Goal: Task Accomplishment & Management: Use online tool/utility

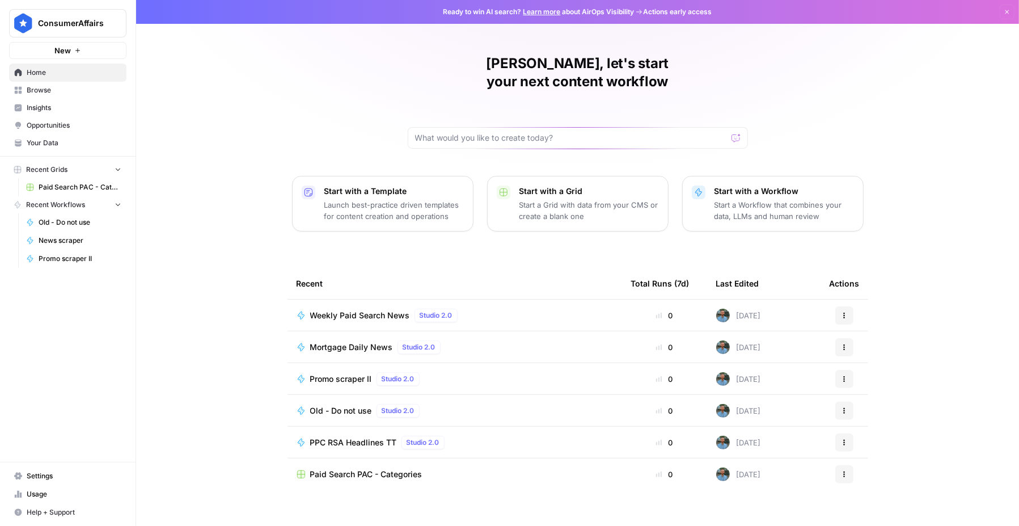
click at [374, 310] on span "Weekly Paid Search News" at bounding box center [360, 315] width 100 height 11
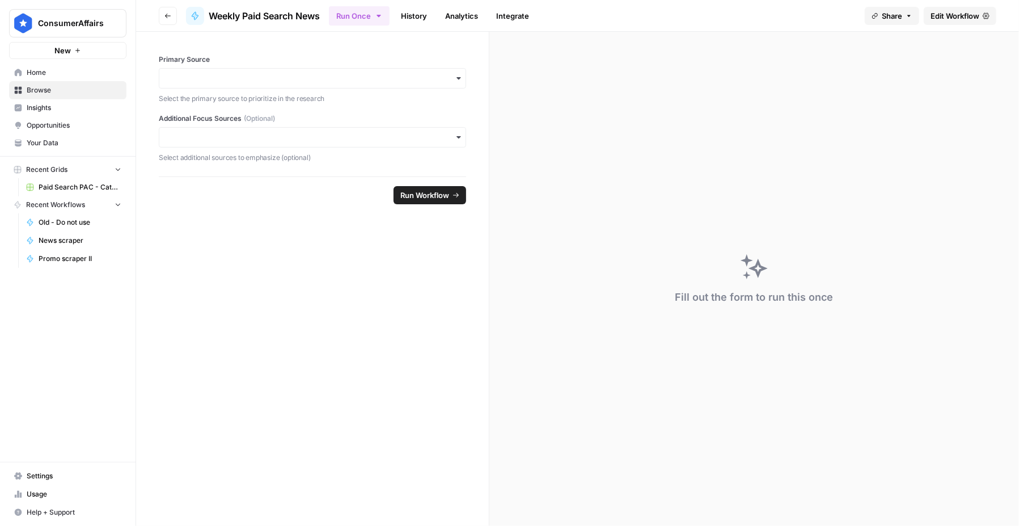
click at [958, 20] on span "Edit Workflow" at bounding box center [955, 15] width 49 height 11
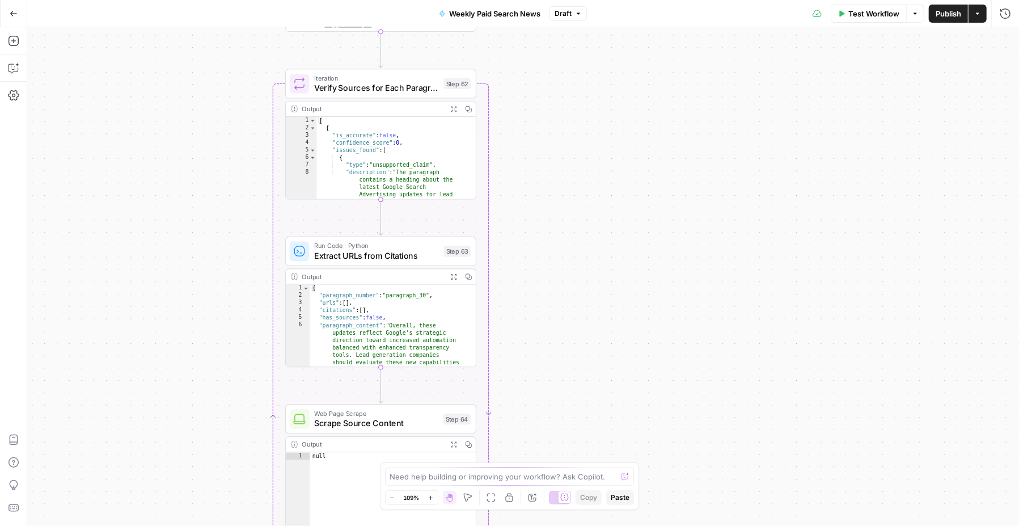
drag, startPoint x: 552, startPoint y: 311, endPoint x: 690, endPoint y: 348, distance: 142.8
click at [691, 360] on div "Workflow Set Inputs Inputs Search Knowledge Base Check Previous Updates Step 58…" at bounding box center [523, 276] width 992 height 498
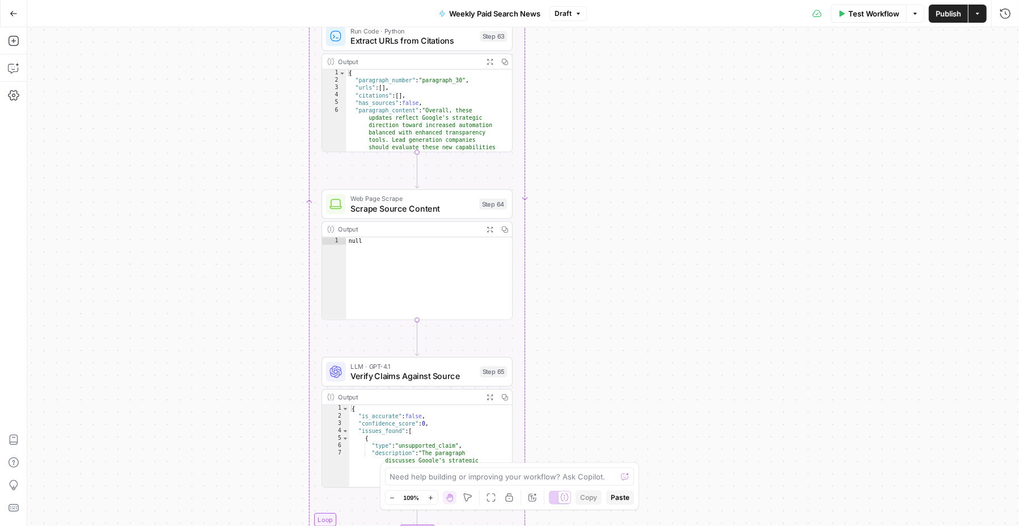
drag, startPoint x: 667, startPoint y: 294, endPoint x: 701, endPoint y: 43, distance: 253.4
click at [701, 43] on div "Workflow Set Inputs Inputs Search Knowledge Base Check Previous Updates Step 58…" at bounding box center [523, 276] width 992 height 498
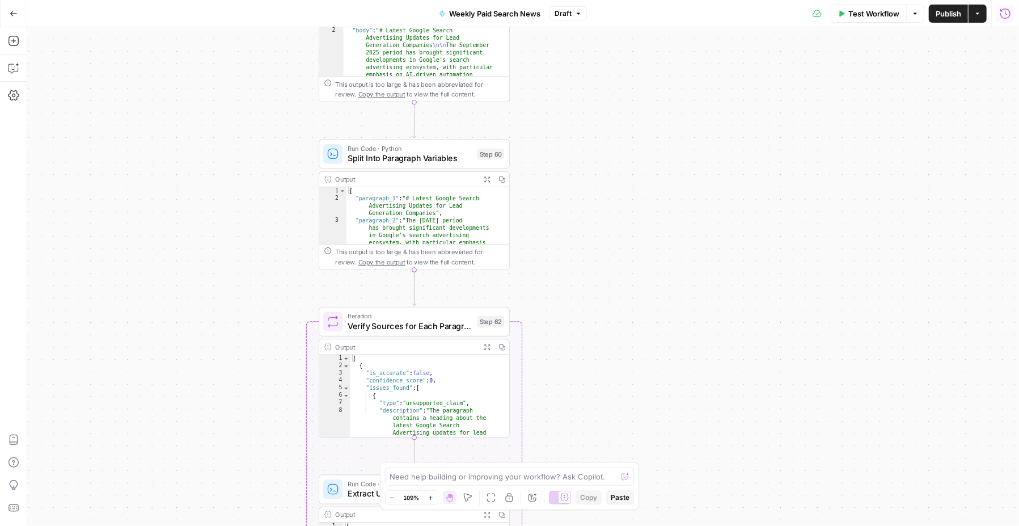
click at [998, 12] on button "Run History" at bounding box center [1005, 14] width 18 height 18
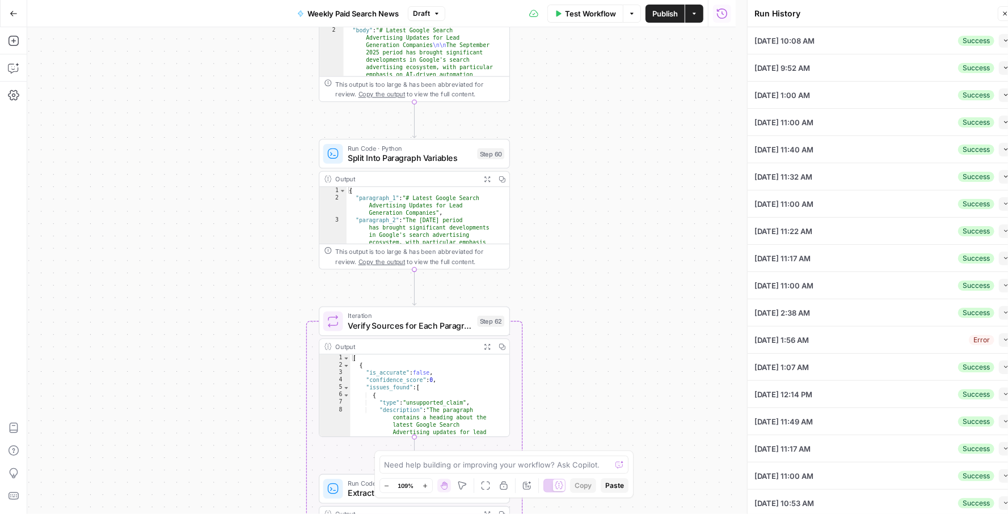
click at [999, 35] on button "Collapse" at bounding box center [1006, 41] width 14 height 14
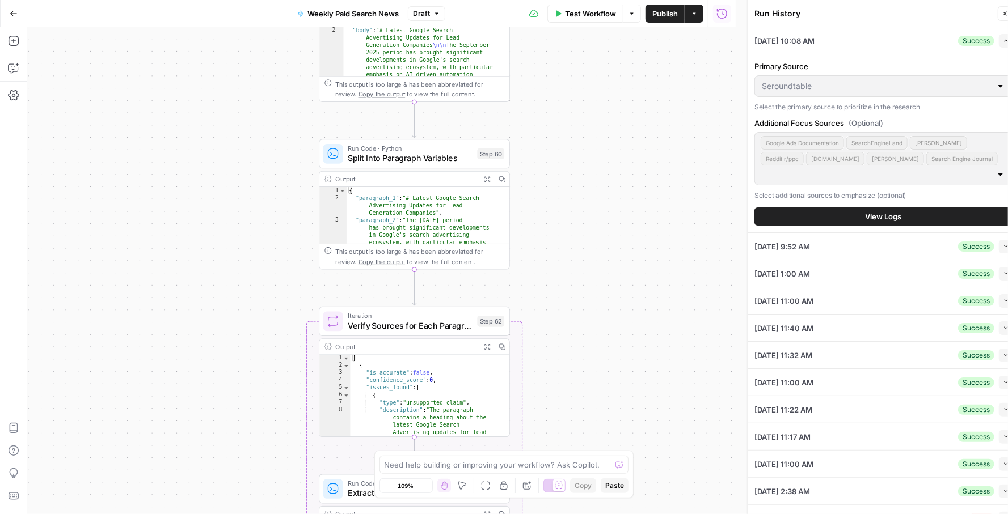
click at [890, 215] on span "View Logs" at bounding box center [883, 216] width 36 height 11
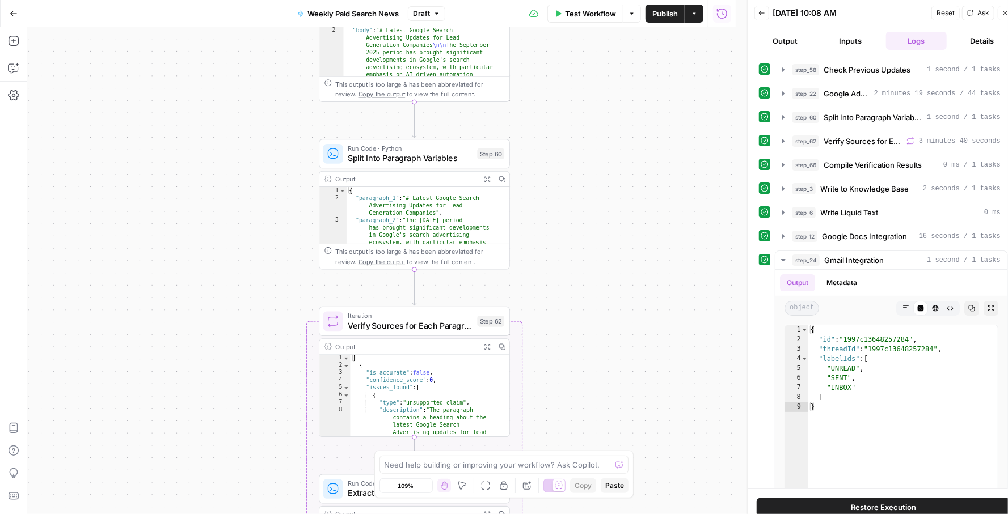
click at [979, 37] on button "Details" at bounding box center [981, 41] width 61 height 18
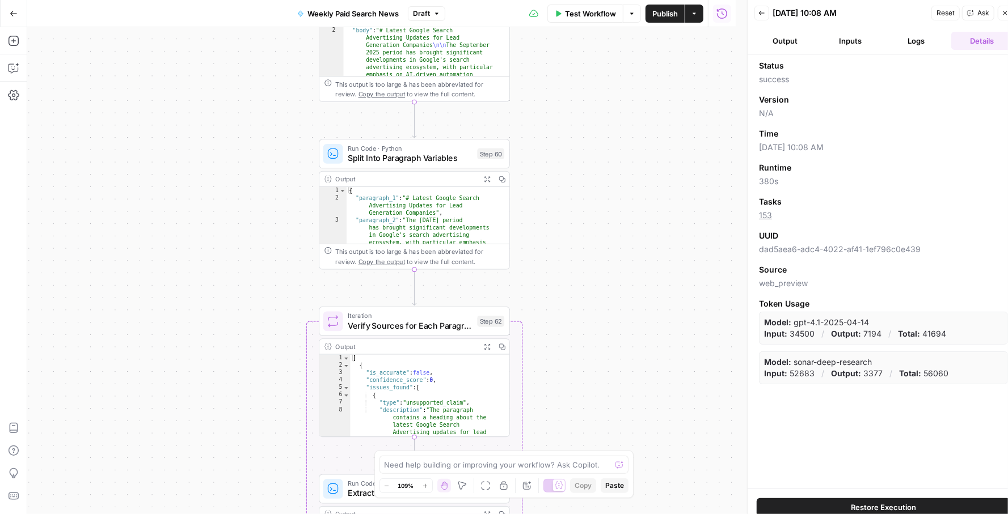
click at [782, 37] on button "Output" at bounding box center [784, 41] width 61 height 18
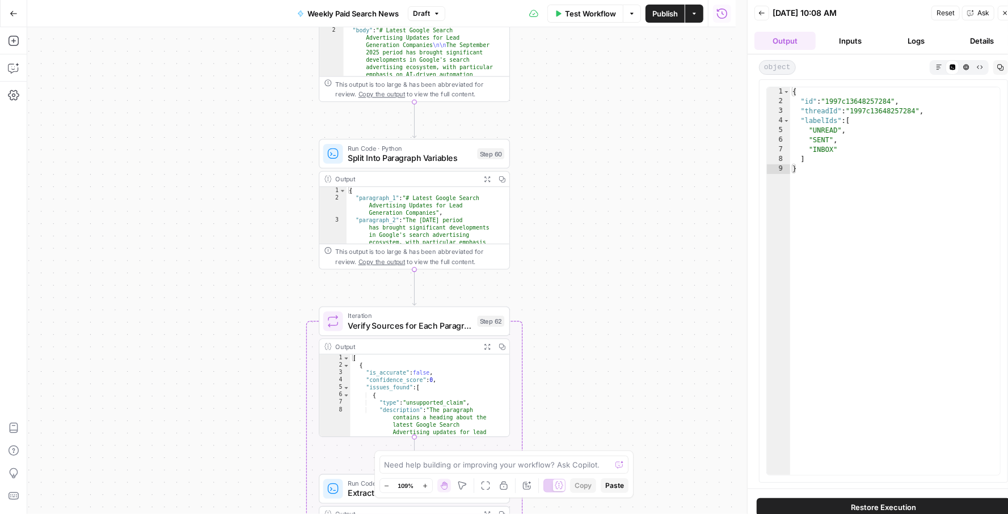
click at [873, 40] on button "Inputs" at bounding box center [850, 41] width 61 height 18
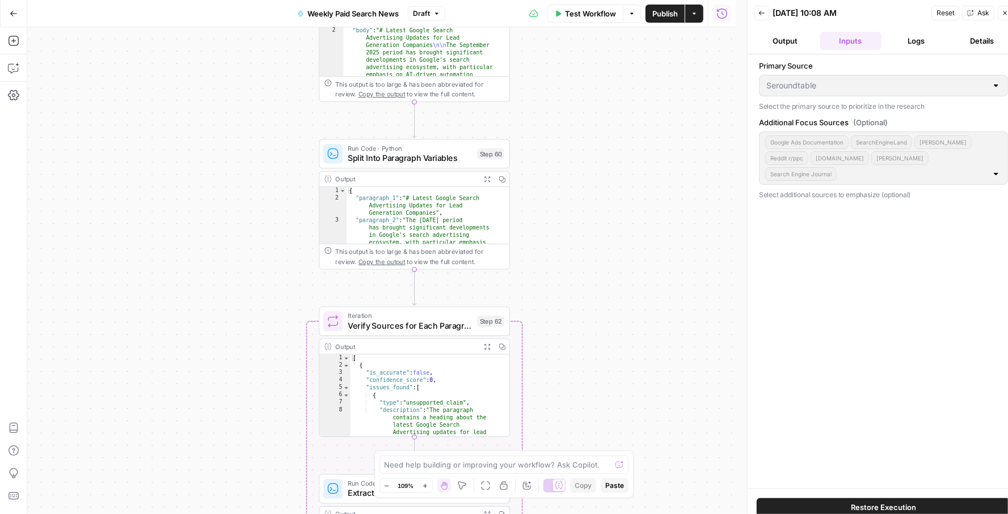
click at [920, 39] on button "Logs" at bounding box center [916, 41] width 61 height 18
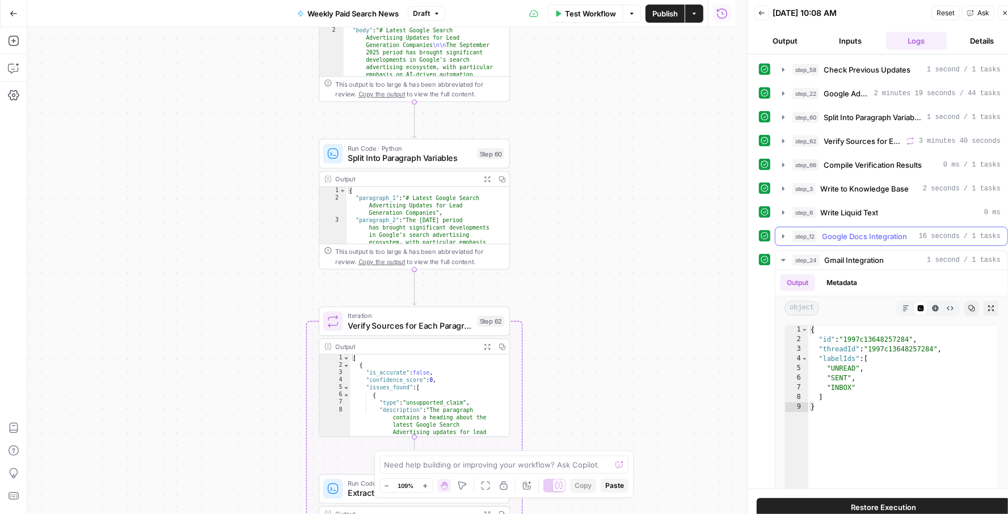
click at [842, 231] on span "Google Docs Integration" at bounding box center [864, 236] width 85 height 11
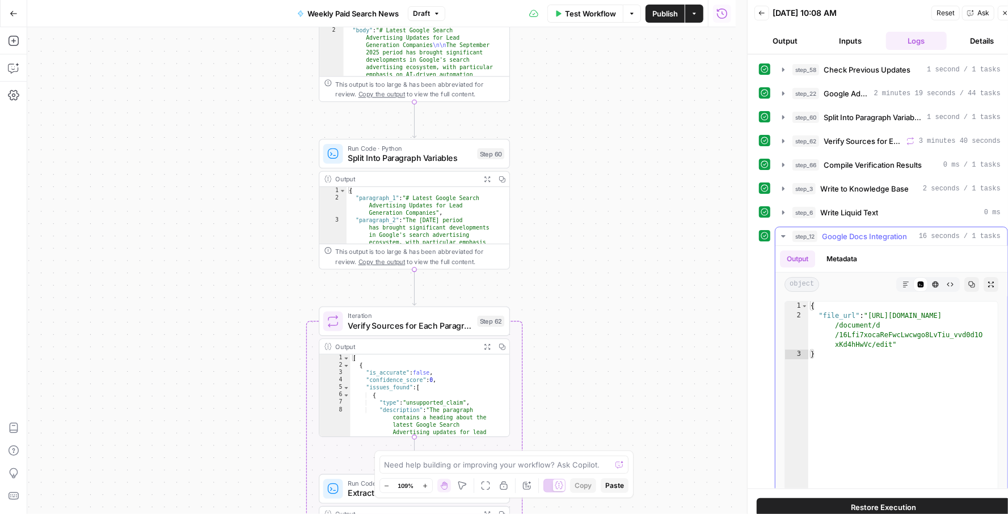
click at [842, 231] on span "Google Docs Integration" at bounding box center [864, 236] width 85 height 11
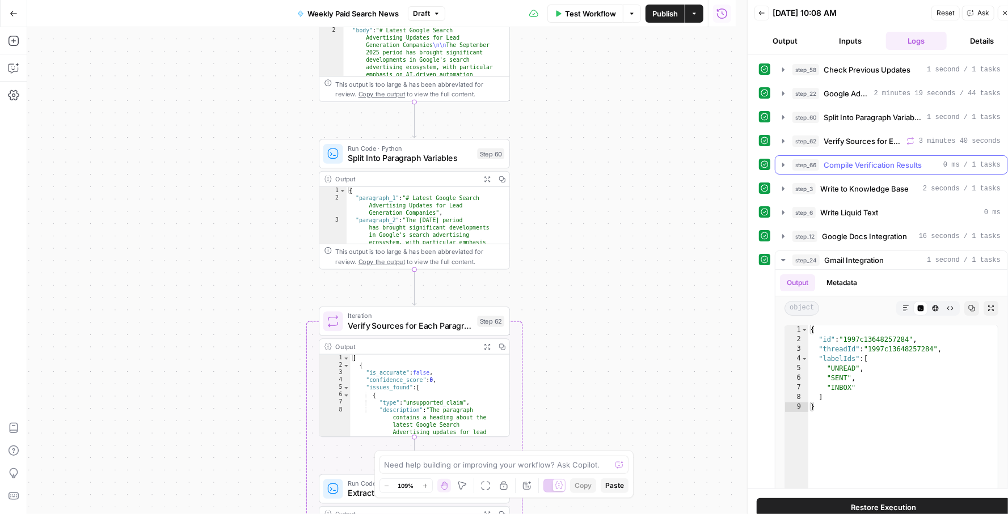
click at [854, 170] on button "step_66 Compile Verification Results 0 ms / 1 tasks" at bounding box center [891, 165] width 232 height 18
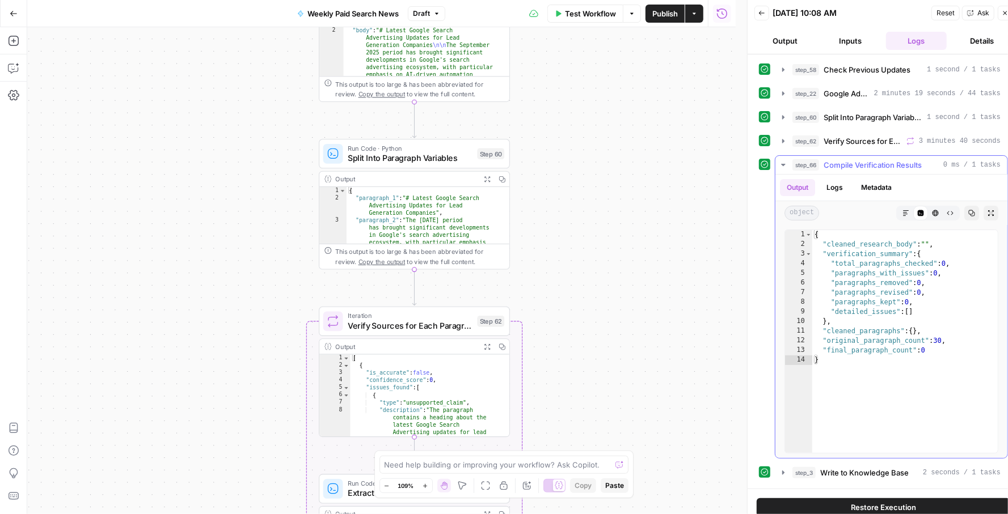
click at [854, 170] on button "step_66 Compile Verification Results 0 ms / 1 tasks" at bounding box center [891, 165] width 232 height 18
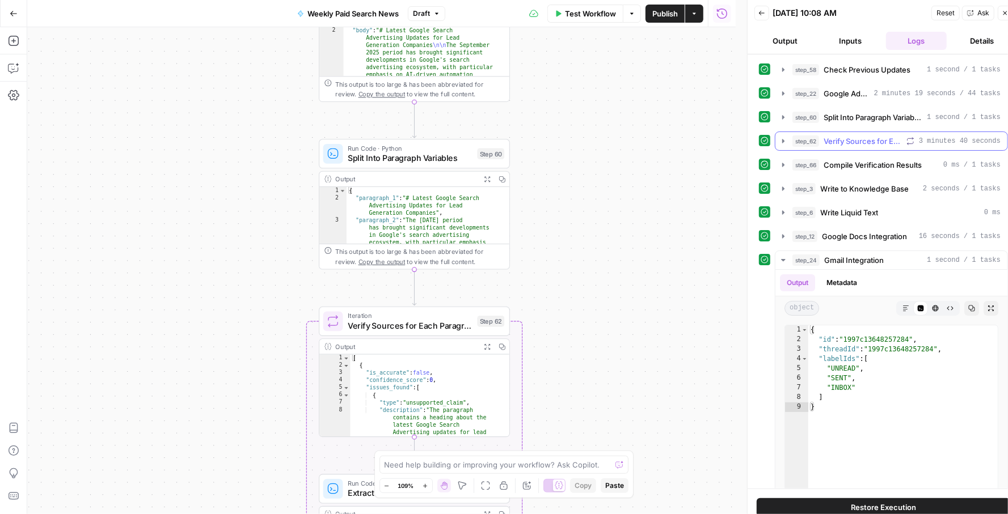
click at [849, 142] on span "Verify Sources for Each Paragraph" at bounding box center [862, 141] width 78 height 11
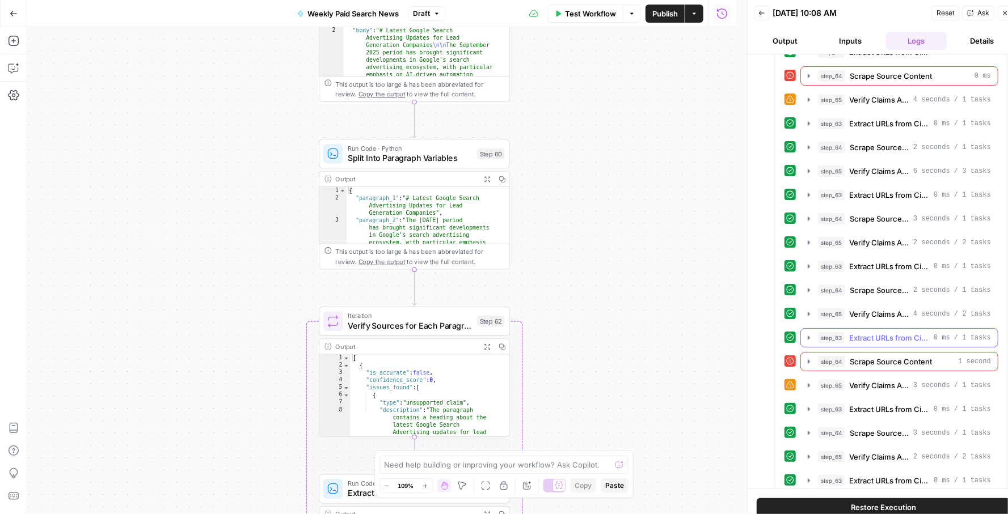
scroll to position [1193, 0]
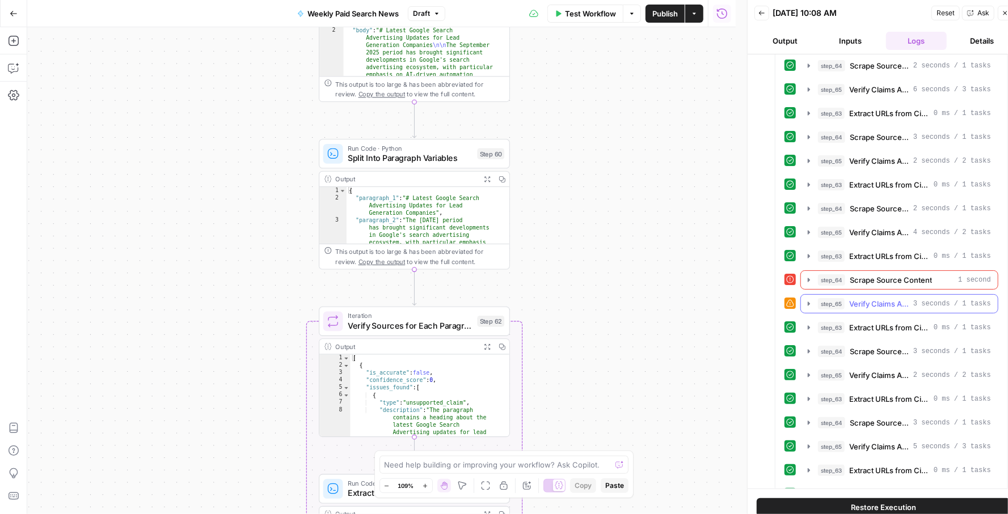
click at [867, 298] on span "Verify Claims Against Source" at bounding box center [879, 303] width 60 height 11
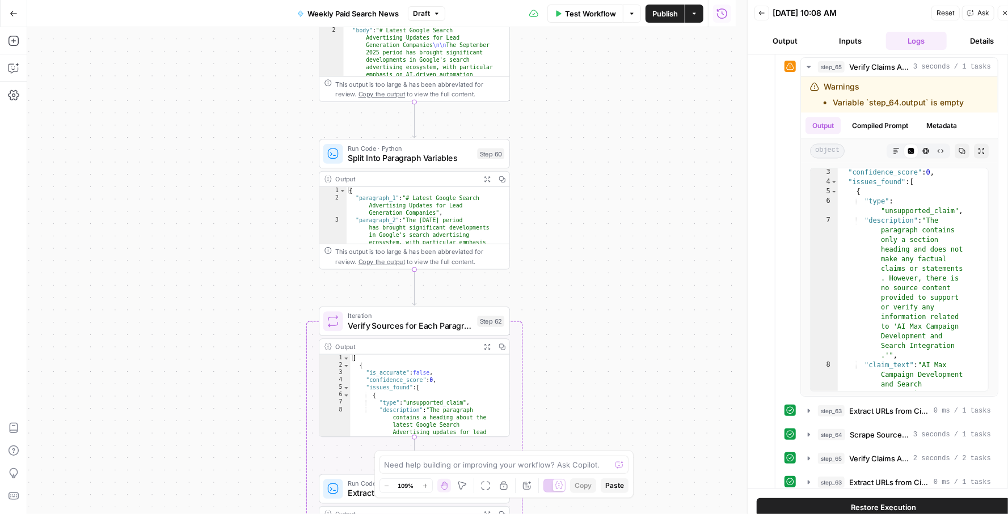
scroll to position [1712, 0]
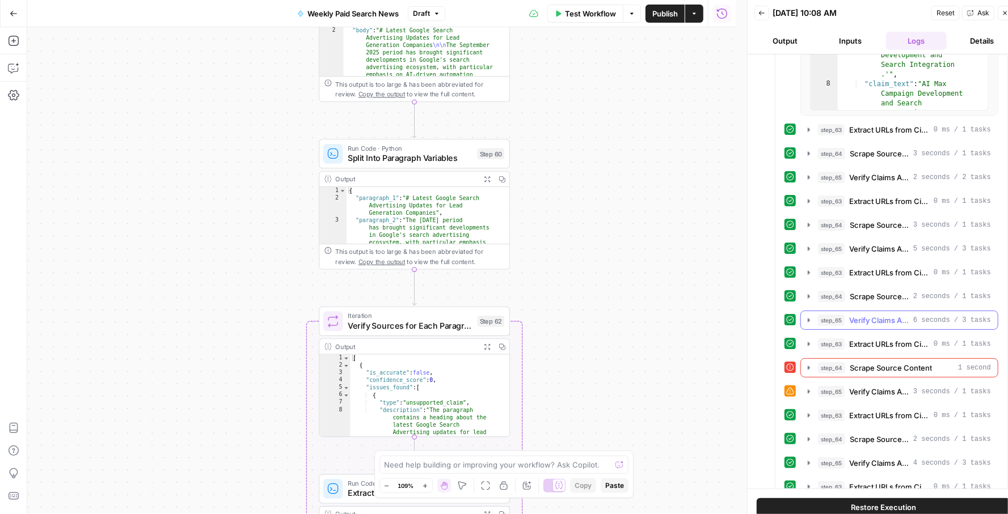
click at [854, 315] on span "Verify Claims Against Source" at bounding box center [879, 320] width 60 height 11
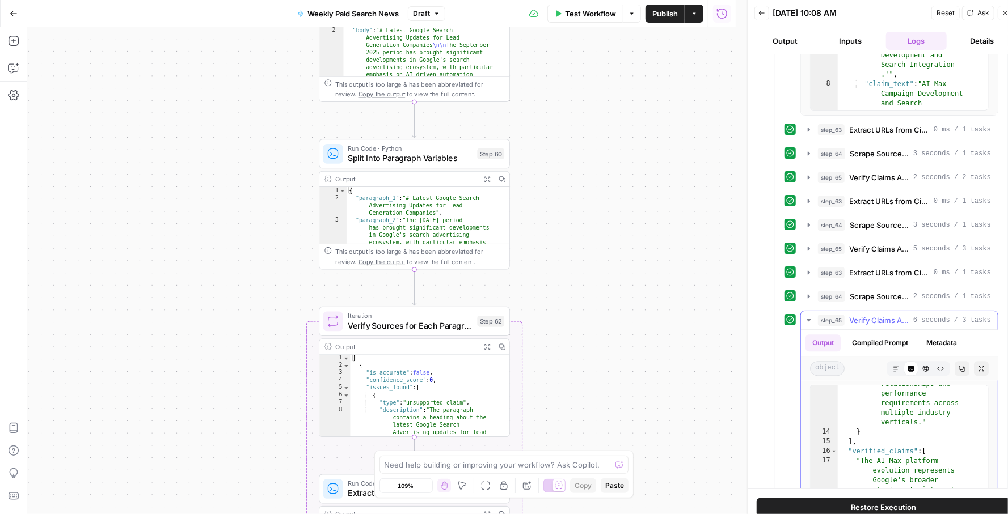
scroll to position [815, 0]
click at [852, 315] on span "Verify Claims Against Source" at bounding box center [879, 320] width 60 height 11
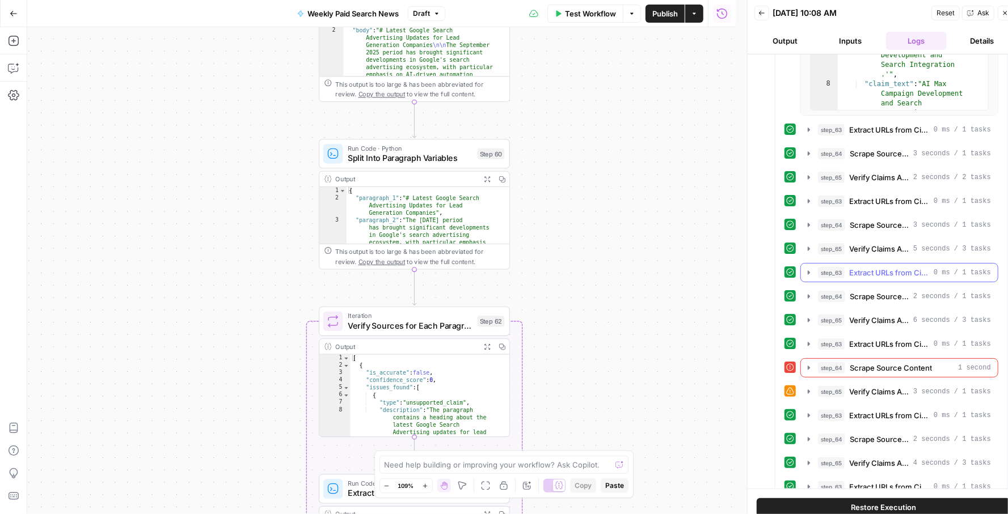
click at [867, 267] on span "Extract URLs from Citations" at bounding box center [889, 272] width 80 height 11
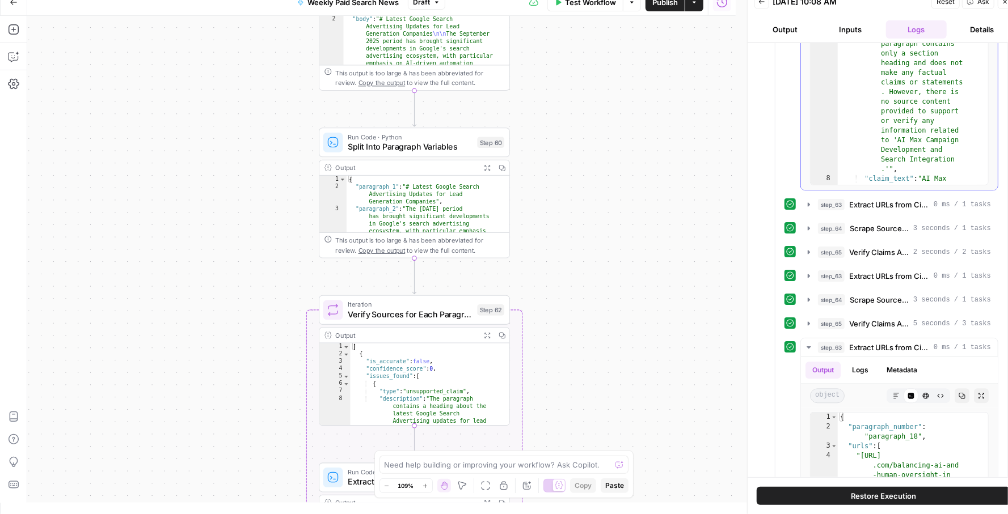
scroll to position [1693, 0]
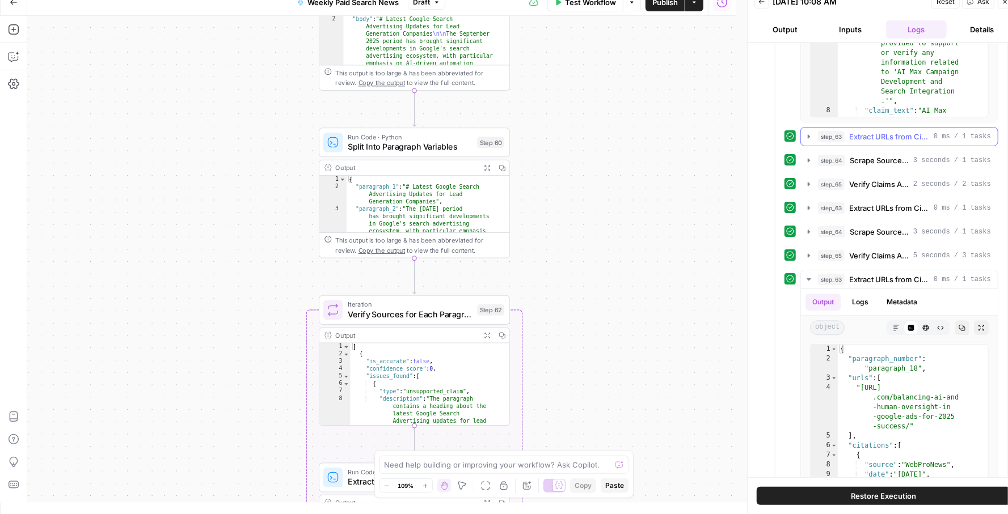
click at [811, 132] on icon "button" at bounding box center [808, 136] width 9 height 9
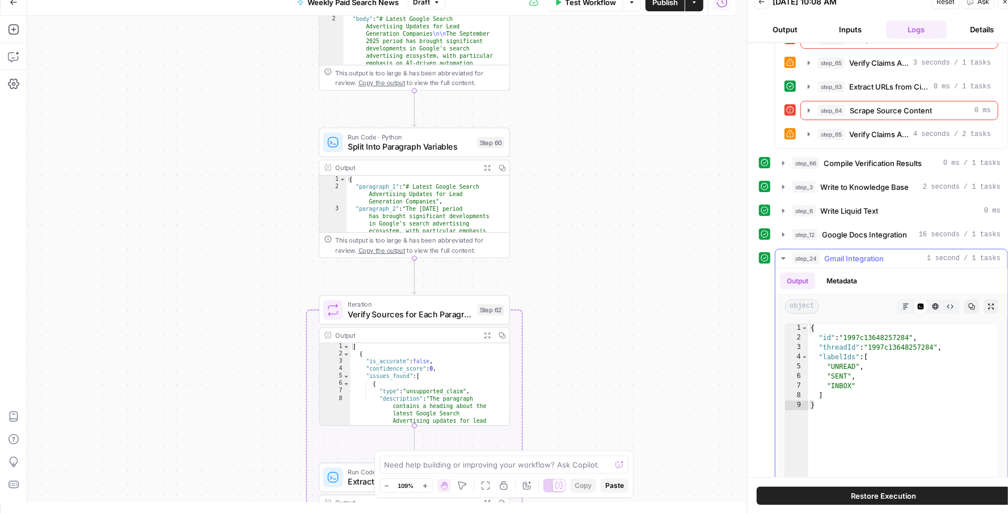
scroll to position [3293, 0]
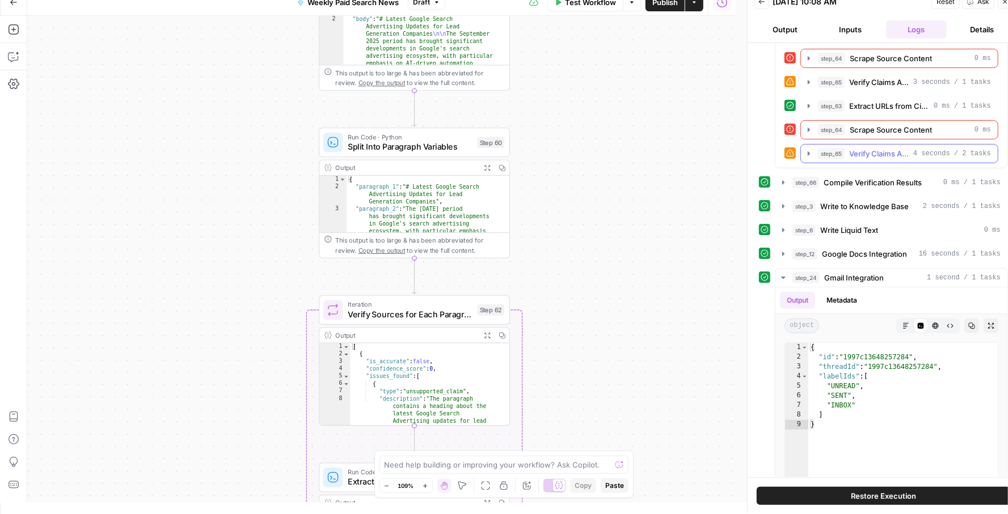
click at [847, 145] on button "step_65 Verify Claims Against Source 4 seconds / 2 tasks" at bounding box center [899, 154] width 197 height 18
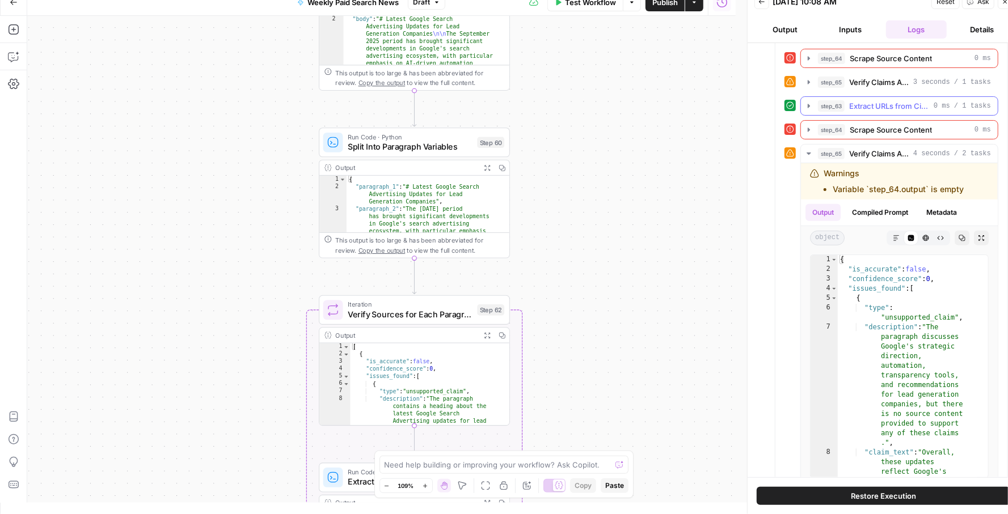
click at [851, 100] on span "Extract URLs from Citations" at bounding box center [889, 105] width 80 height 11
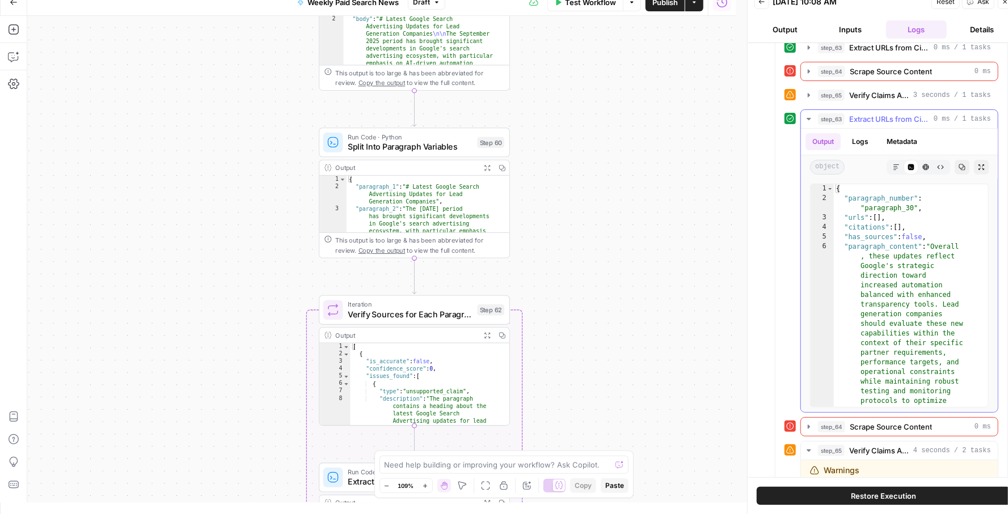
scroll to position [3270, 0]
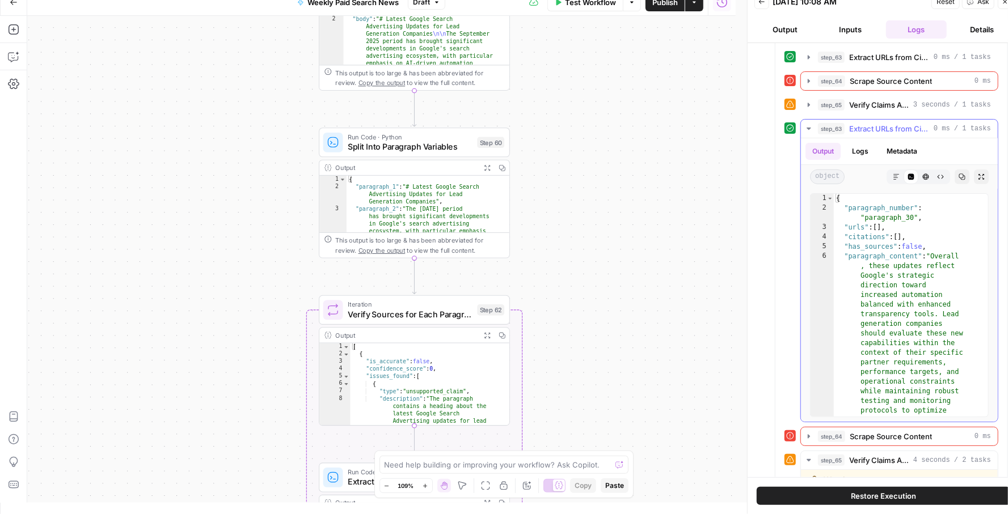
click at [869, 123] on span "Extract URLs from Citations" at bounding box center [889, 128] width 80 height 11
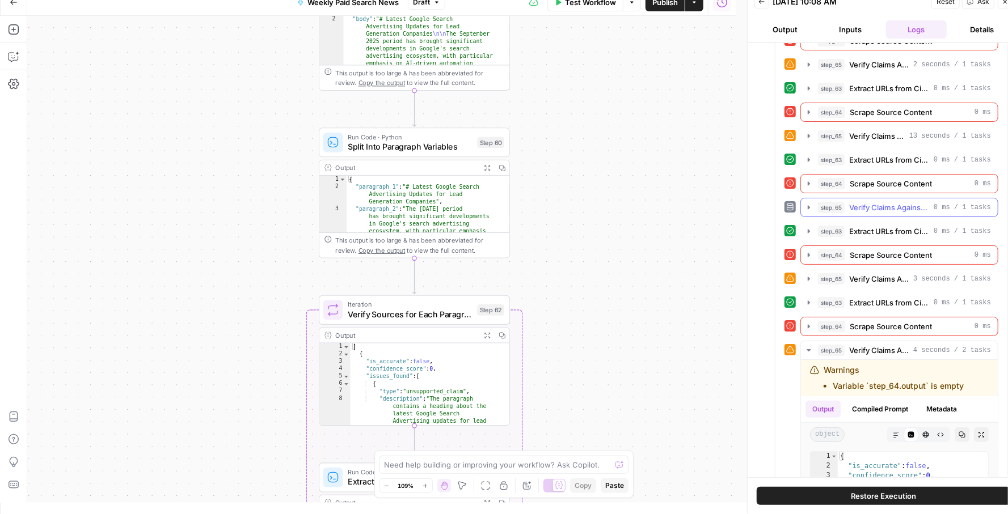
scroll to position [3082, 0]
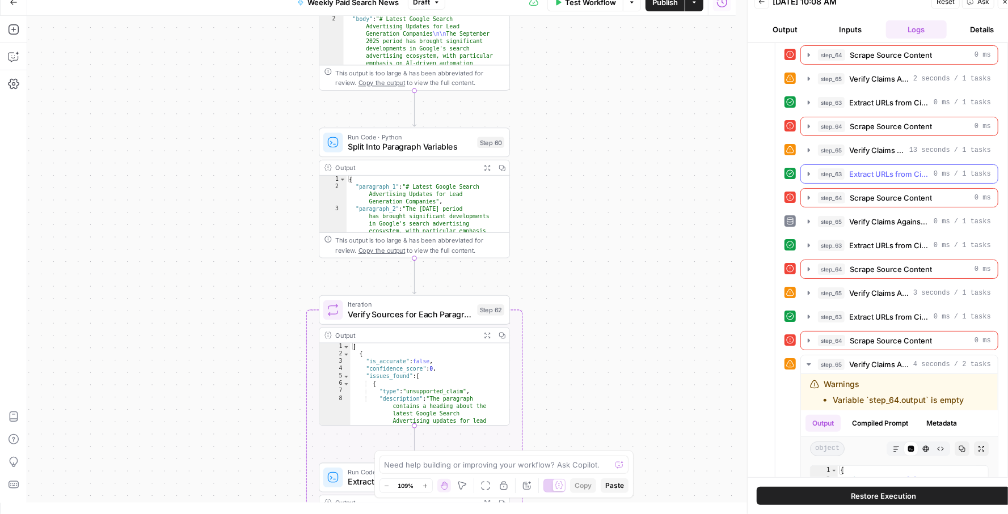
click at [868, 168] on span "Extract URLs from Citations" at bounding box center [889, 173] width 80 height 11
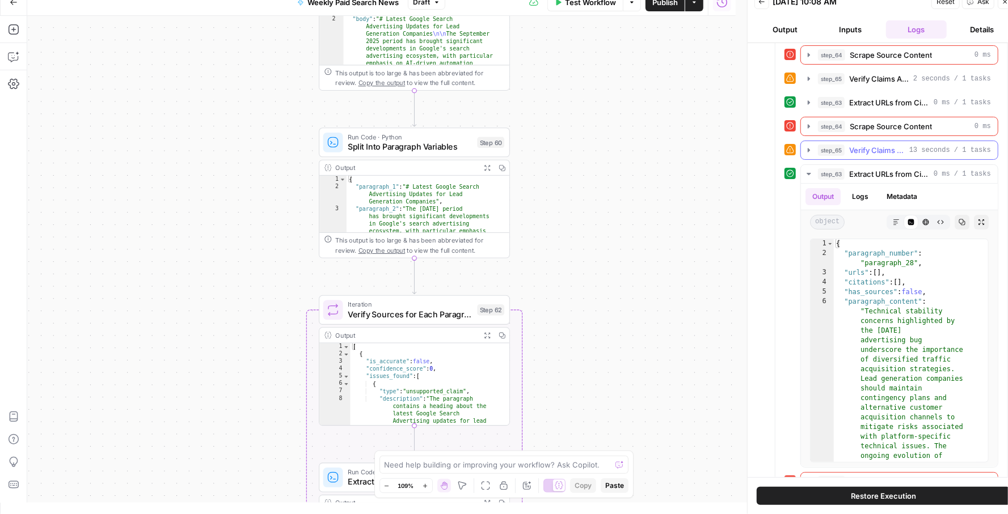
click at [846, 145] on div "step_65 Verify Claims Against Source 13 seconds / 1 tasks" at bounding box center [904, 150] width 173 height 11
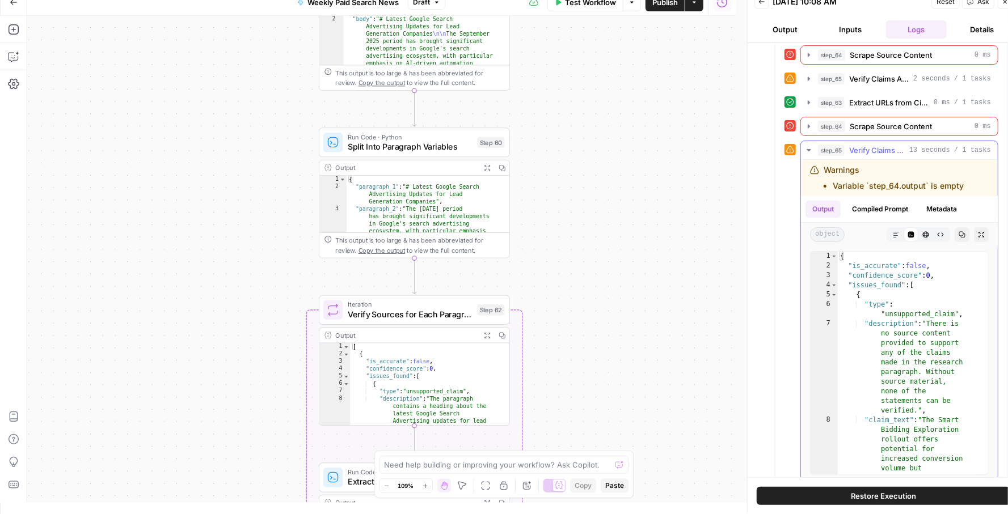
click at [823, 145] on span "step_65" at bounding box center [831, 150] width 27 height 11
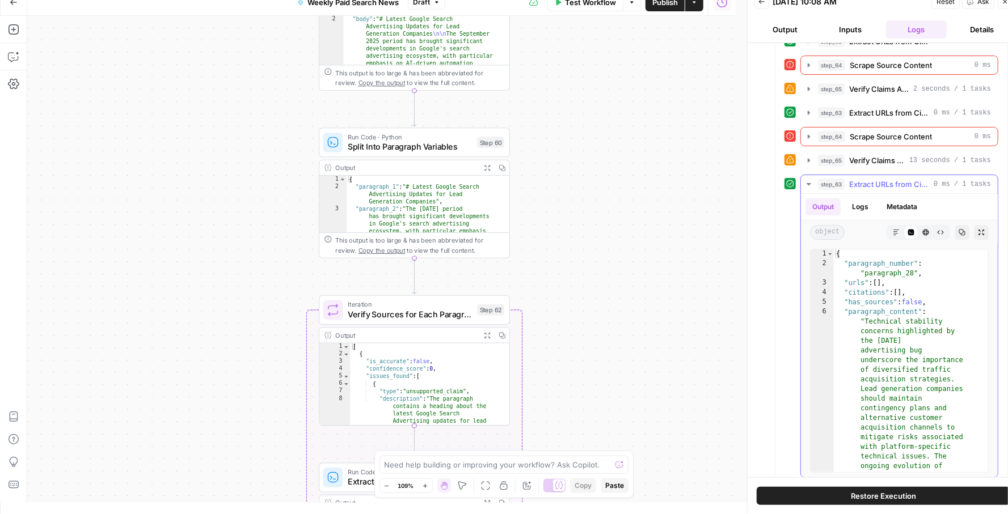
scroll to position [3060, 0]
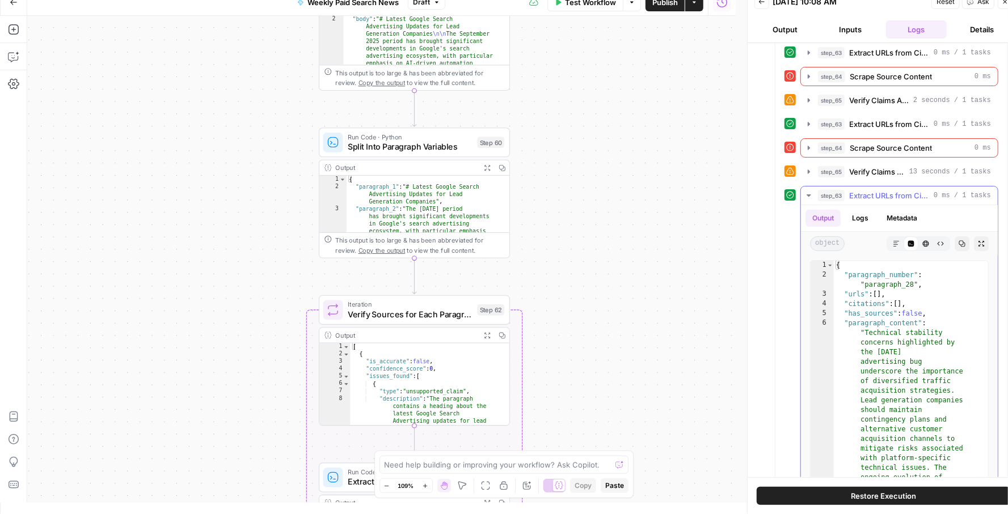
click at [832, 190] on span "step_63" at bounding box center [831, 195] width 27 height 11
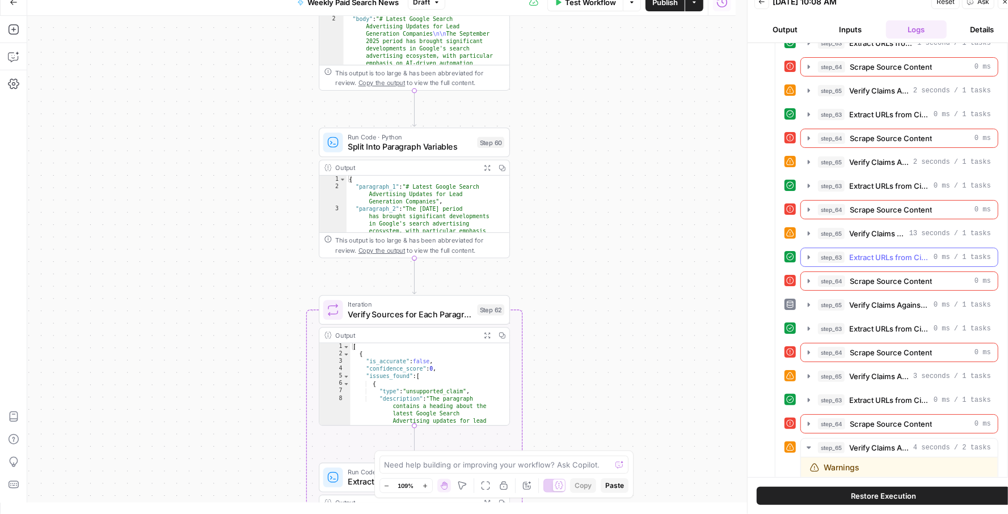
scroll to position [2993, 0]
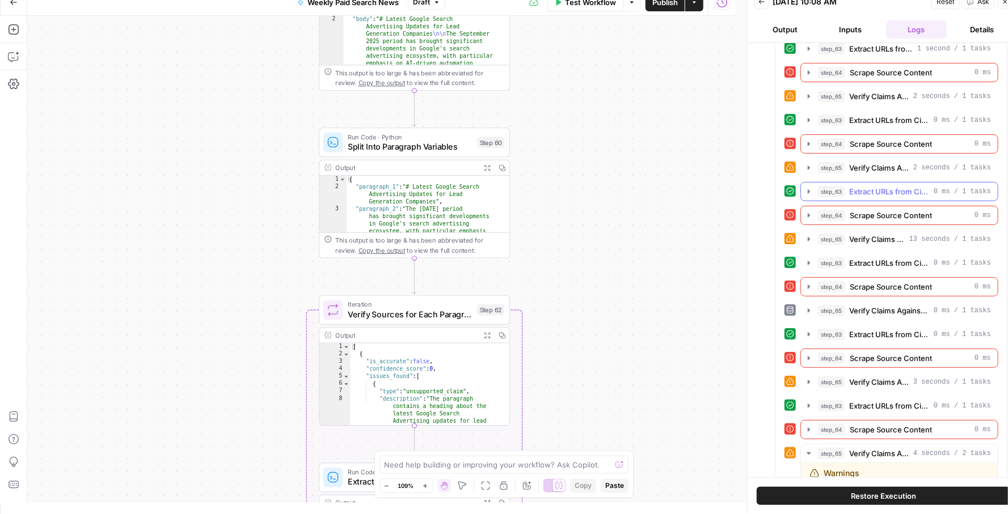
click at [880, 183] on button "step_63 Extract URLs from Citations 0 ms / 1 tasks" at bounding box center [899, 192] width 197 height 18
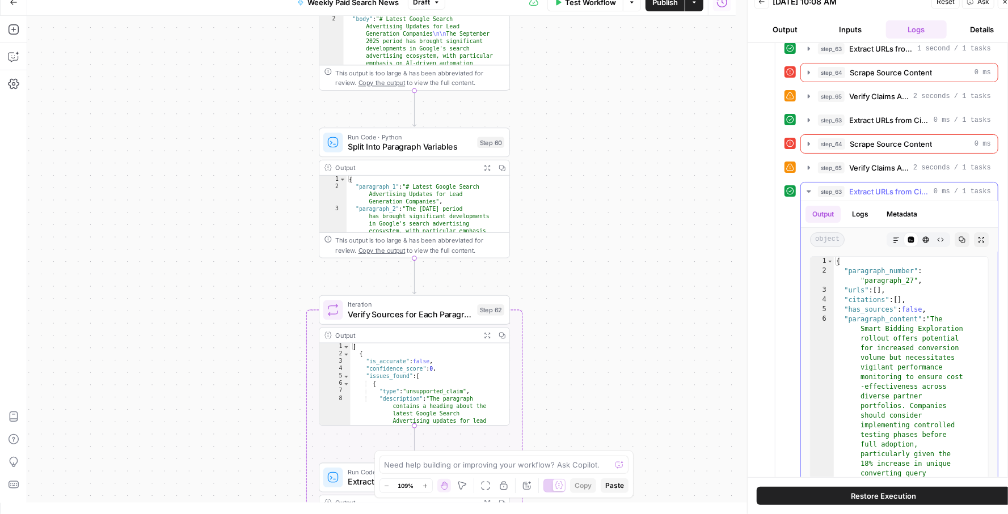
click at [878, 186] on span "Extract URLs from Citations" at bounding box center [889, 191] width 80 height 11
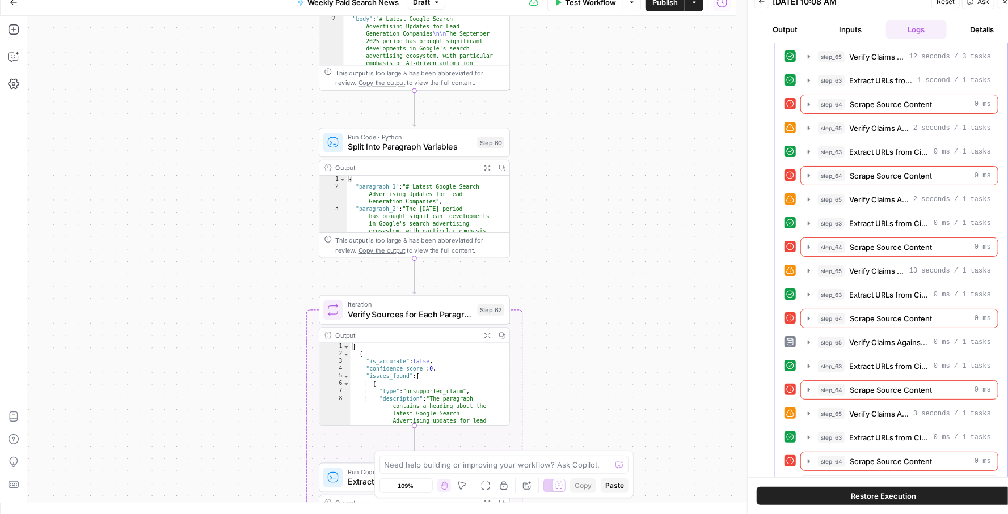
scroll to position [2930, 0]
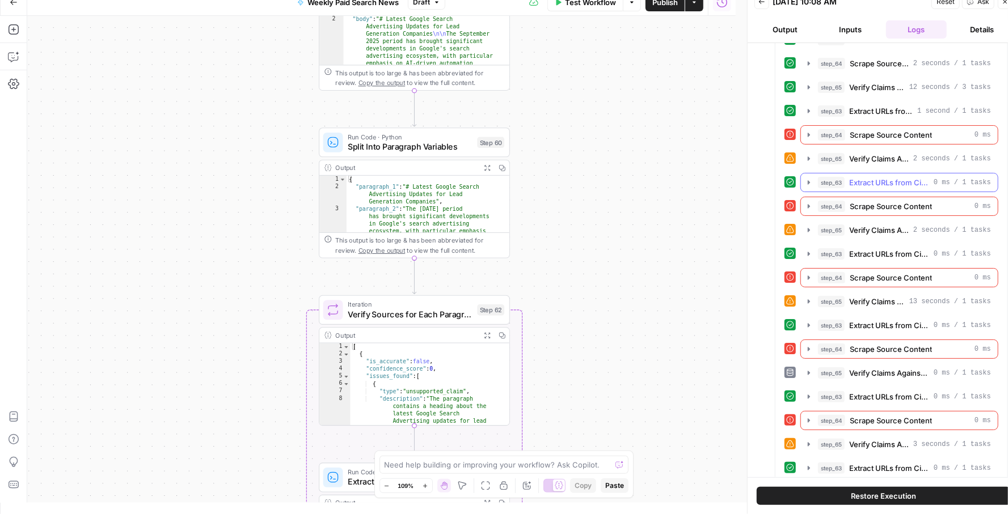
click at [863, 177] on span "Extract URLs from Citations" at bounding box center [889, 182] width 80 height 11
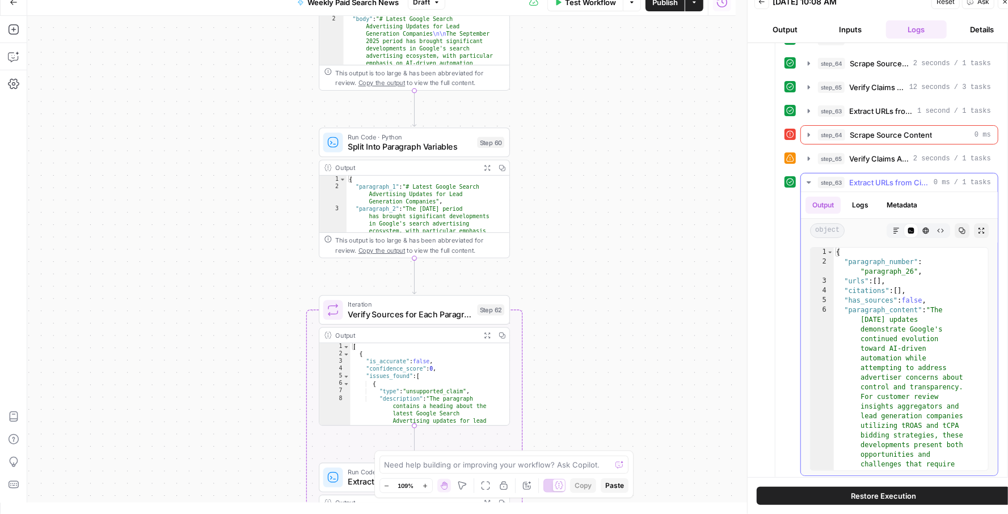
click at [863, 177] on span "Extract URLs from Citations" at bounding box center [889, 182] width 80 height 11
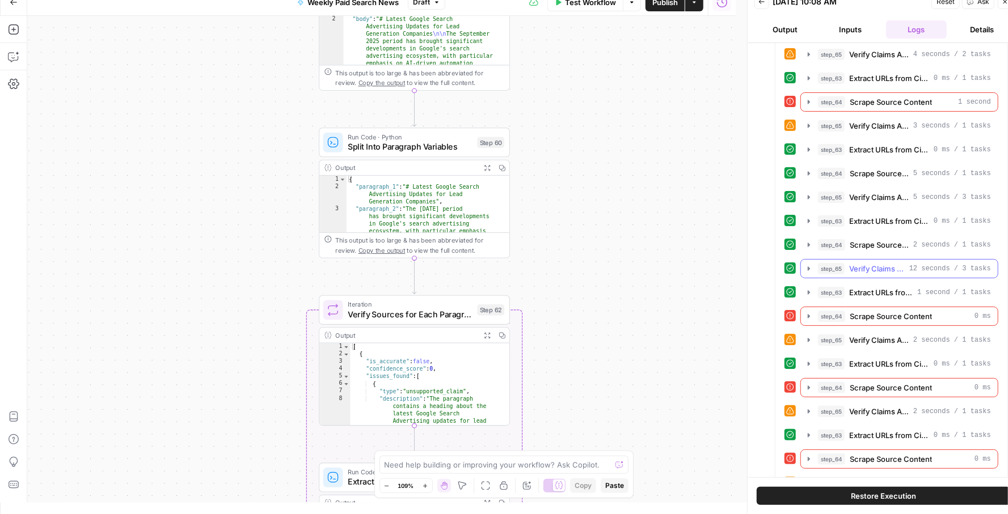
scroll to position [2733, 0]
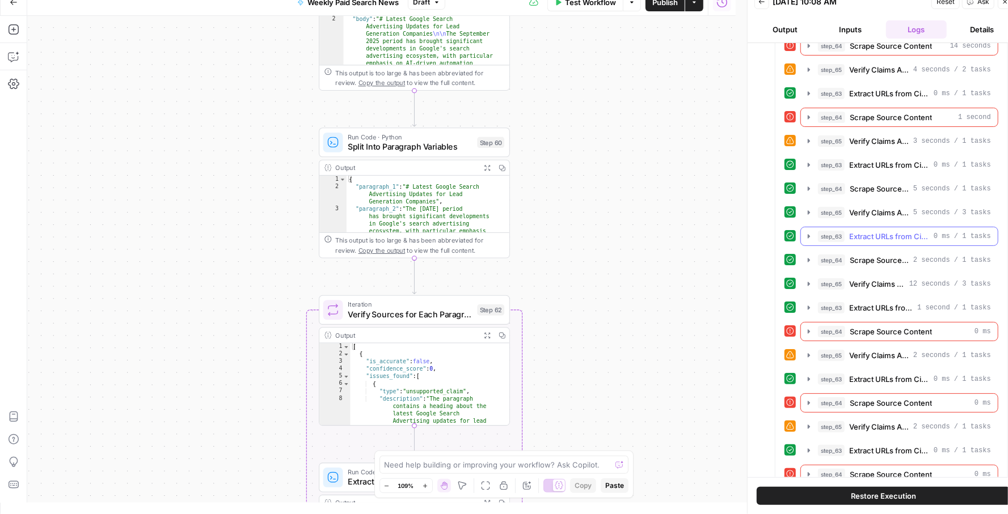
click at [869, 231] on span "Extract URLs from Citations" at bounding box center [889, 236] width 80 height 11
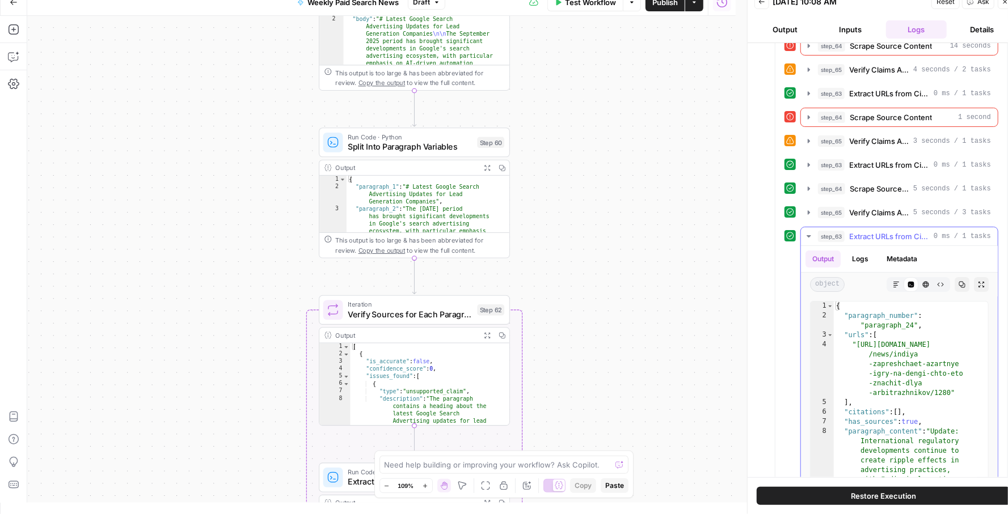
click at [869, 231] on span "Extract URLs from Citations" at bounding box center [889, 236] width 80 height 11
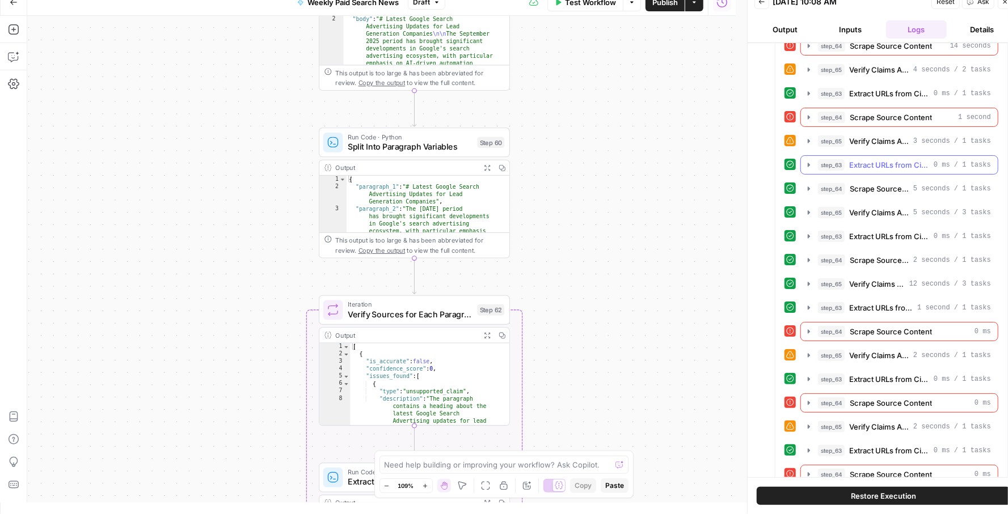
click at [860, 159] on span "Extract URLs from Citations" at bounding box center [889, 164] width 80 height 11
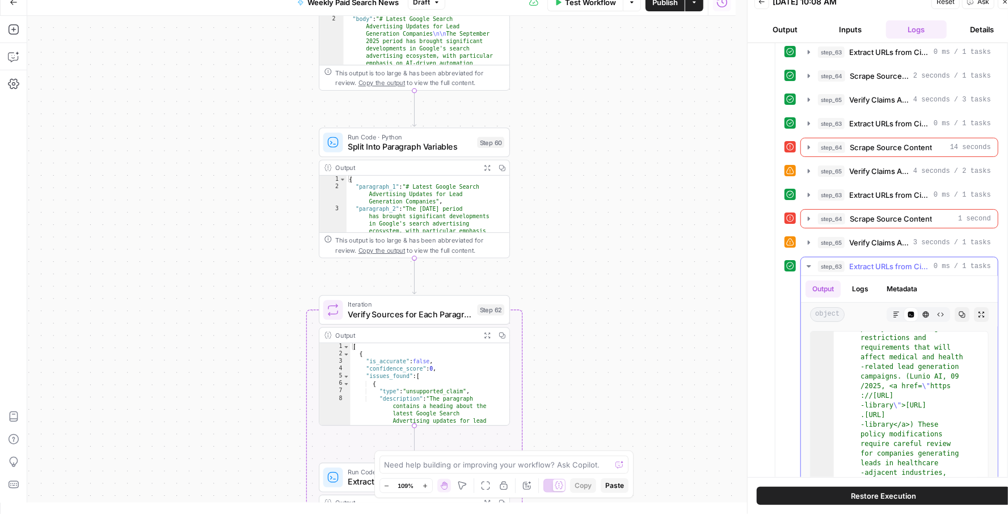
scroll to position [2930, 0]
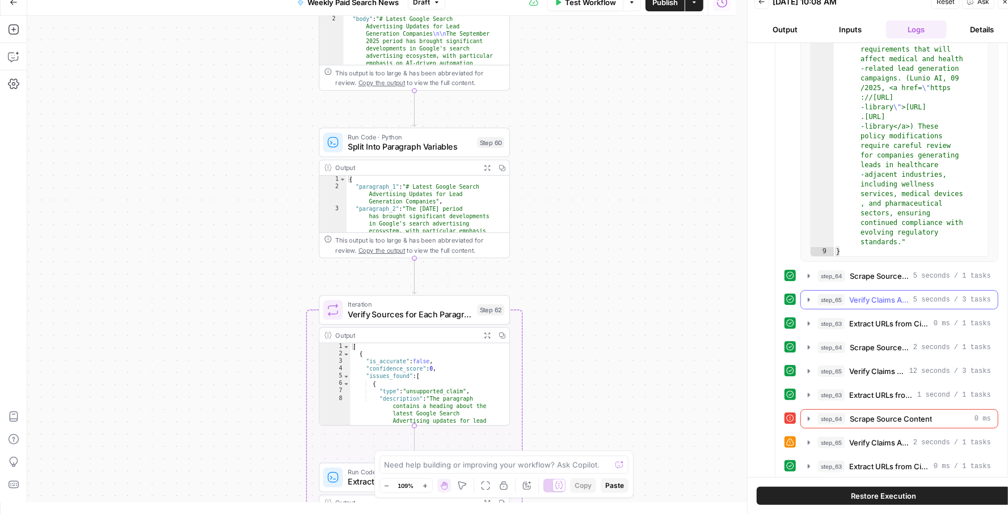
click at [872, 294] on span "Verify Claims Against Source" at bounding box center [879, 299] width 60 height 11
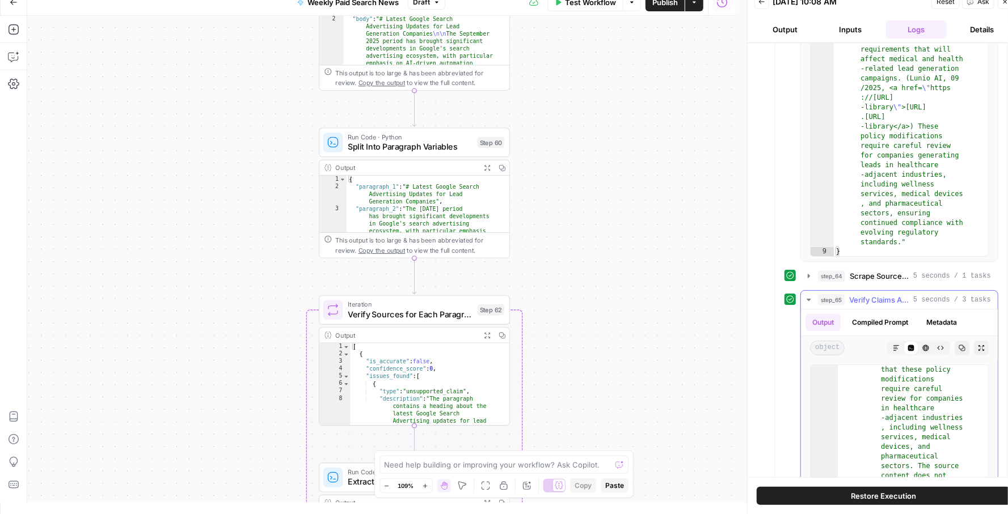
scroll to position [615, 0]
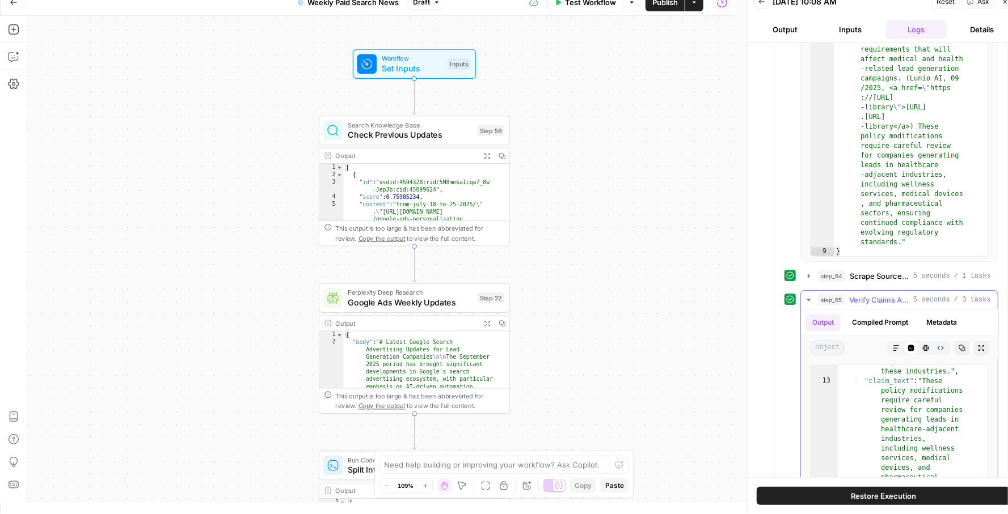
click at [850, 294] on span "Verify Claims Against Source" at bounding box center [879, 299] width 60 height 11
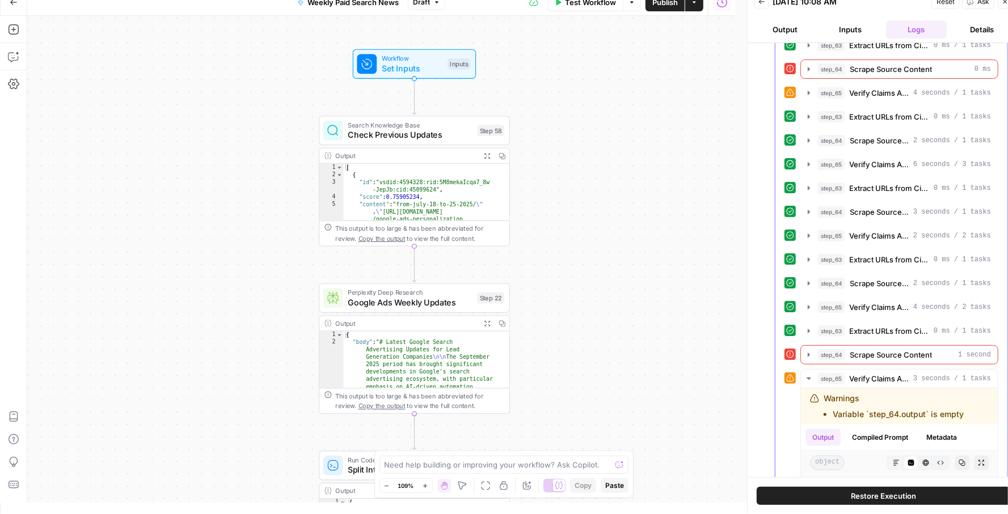
scroll to position [0, 0]
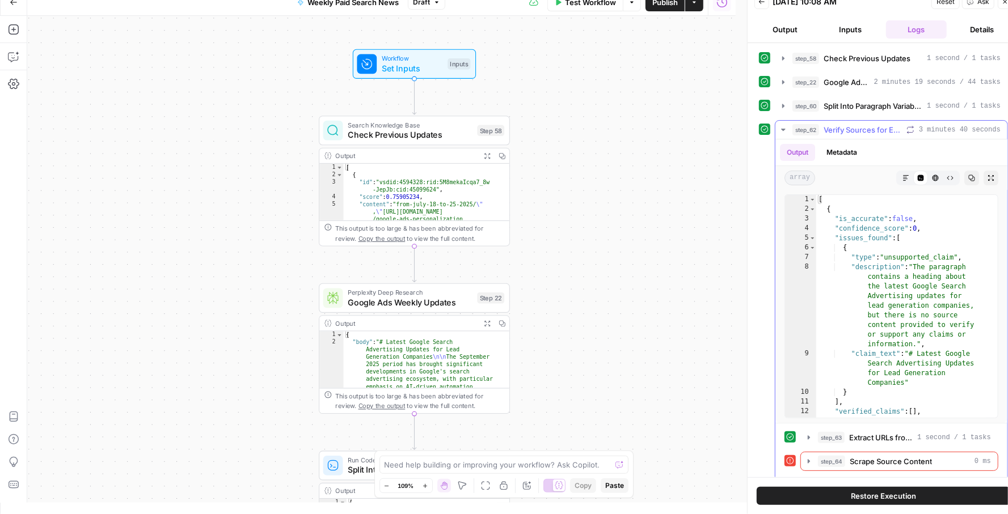
click at [781, 129] on icon "button" at bounding box center [783, 129] width 9 height 9
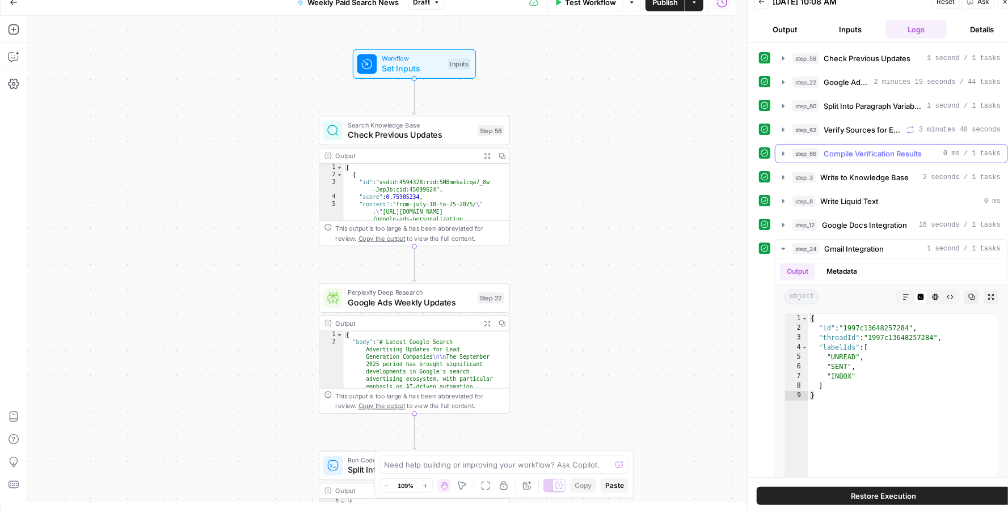
click at [827, 157] on span "Compile Verification Results" at bounding box center [872, 153] width 98 height 11
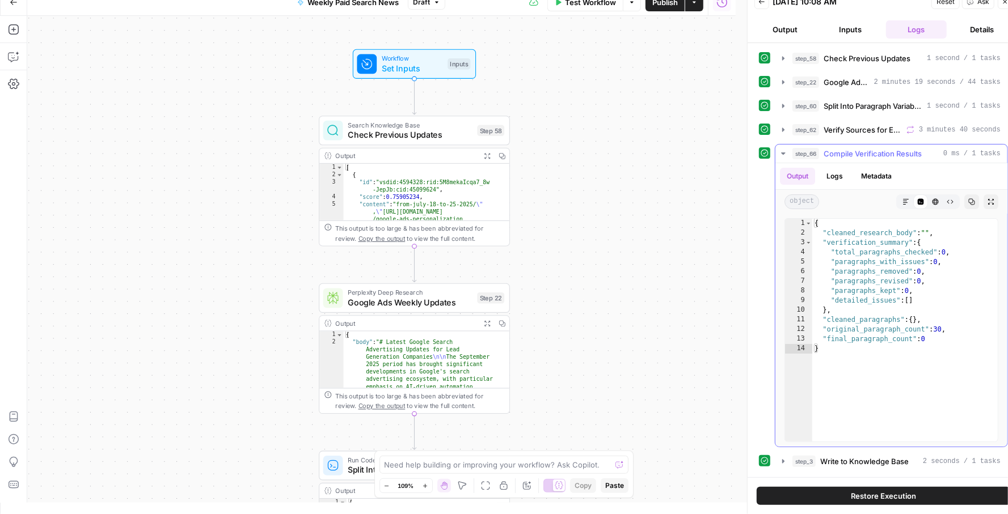
click at [843, 152] on span "Compile Verification Results" at bounding box center [872, 153] width 98 height 11
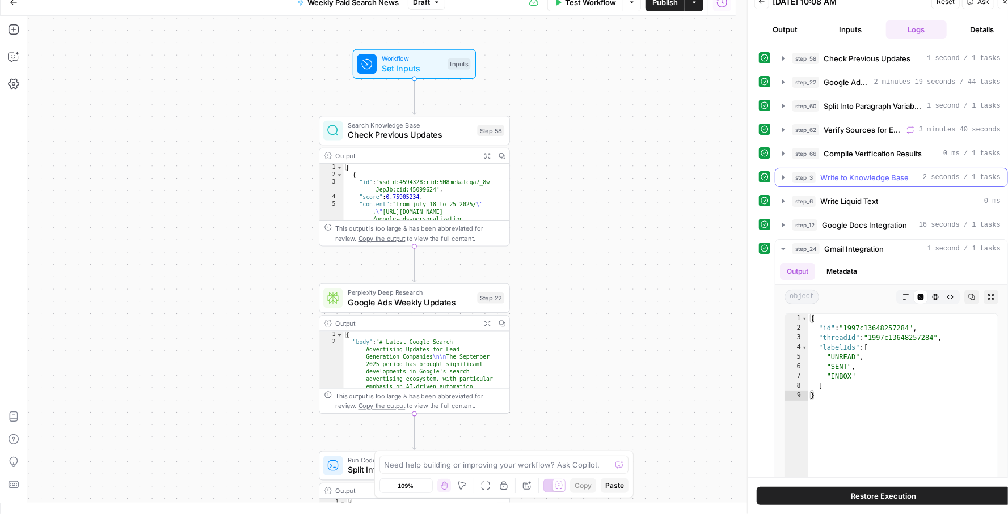
click at [844, 172] on span "Write to Knowledge Base" at bounding box center [864, 177] width 88 height 11
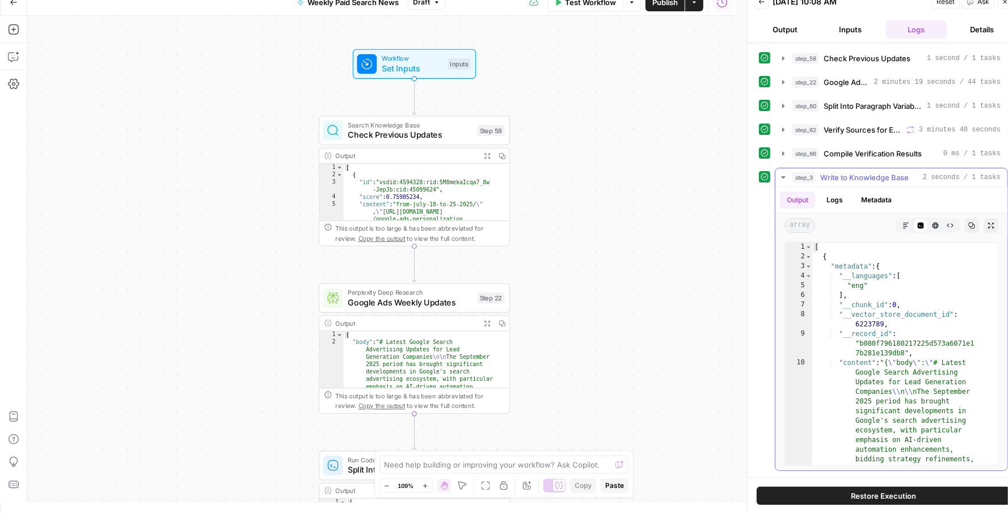
click at [846, 176] on span "Write to Knowledge Base" at bounding box center [864, 177] width 88 height 11
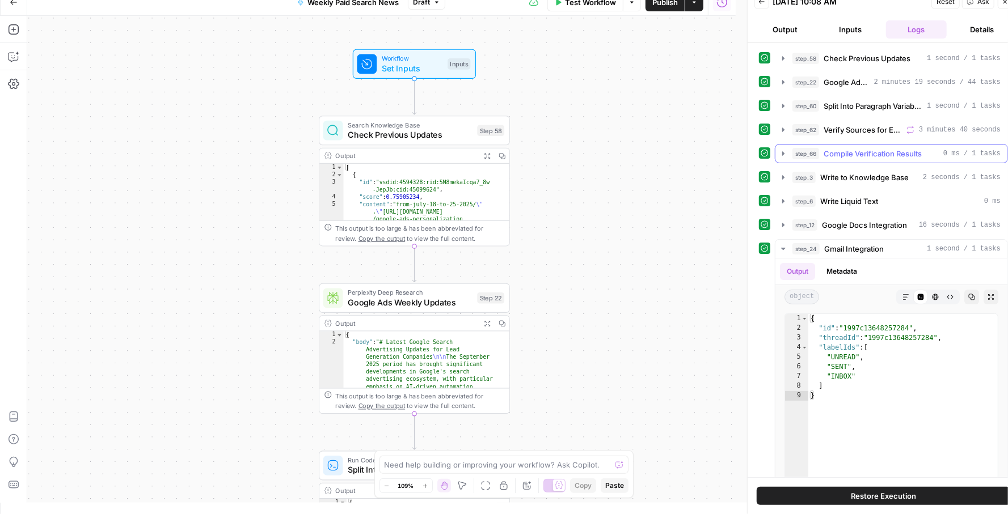
click at [823, 149] on span "Compile Verification Results" at bounding box center [872, 153] width 98 height 11
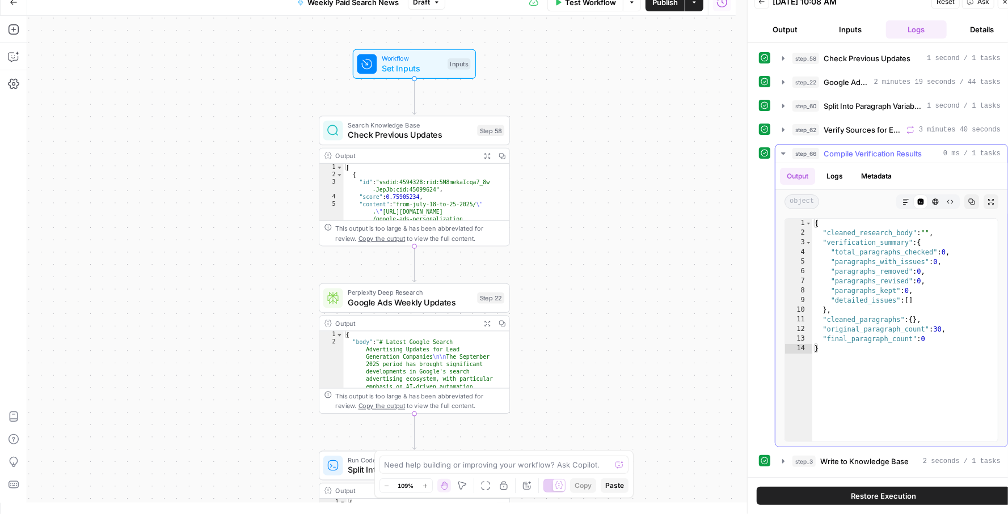
click at [853, 150] on span "Compile Verification Results" at bounding box center [872, 153] width 98 height 11
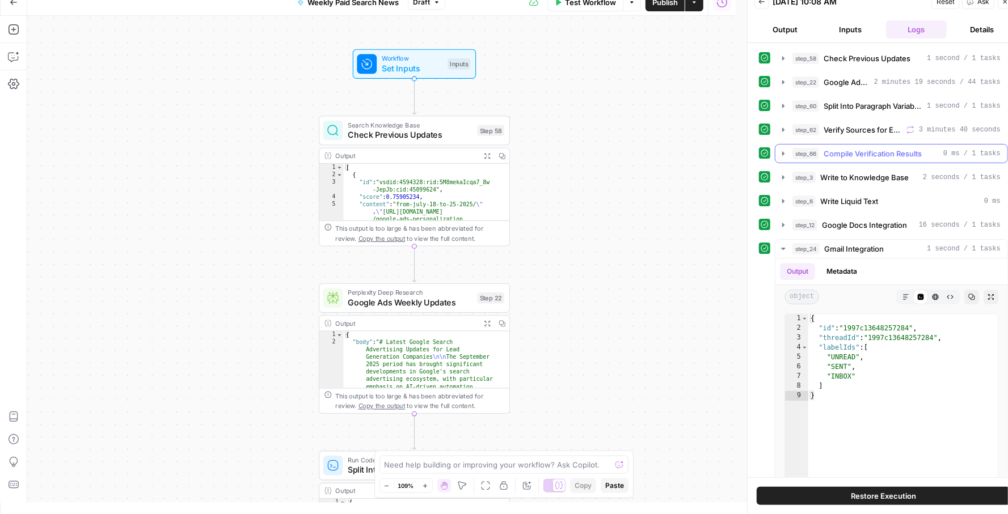
click at [788, 151] on button "step_66 Compile Verification Results 0 ms / 1 tasks" at bounding box center [891, 154] width 232 height 18
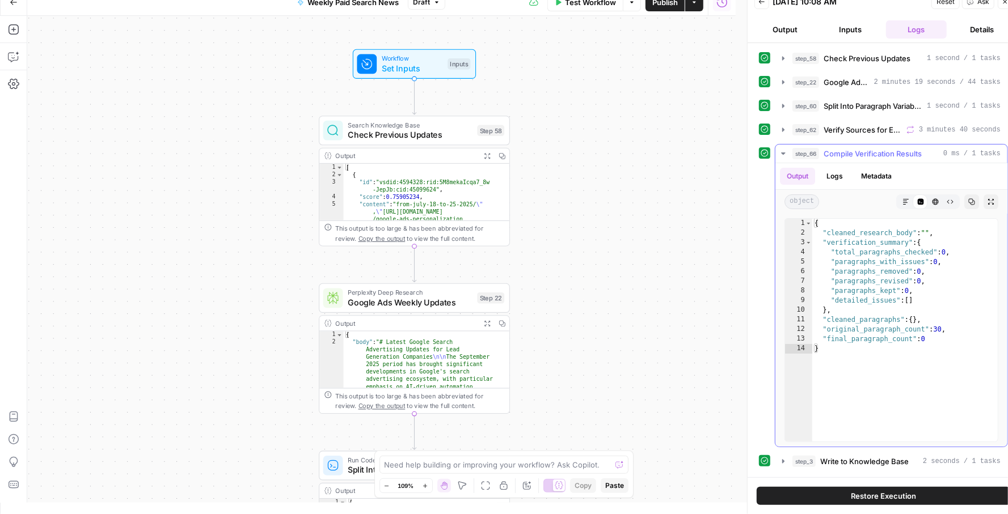
click at [788, 151] on button "step_66 Compile Verification Results 0 ms / 1 tasks" at bounding box center [891, 154] width 232 height 18
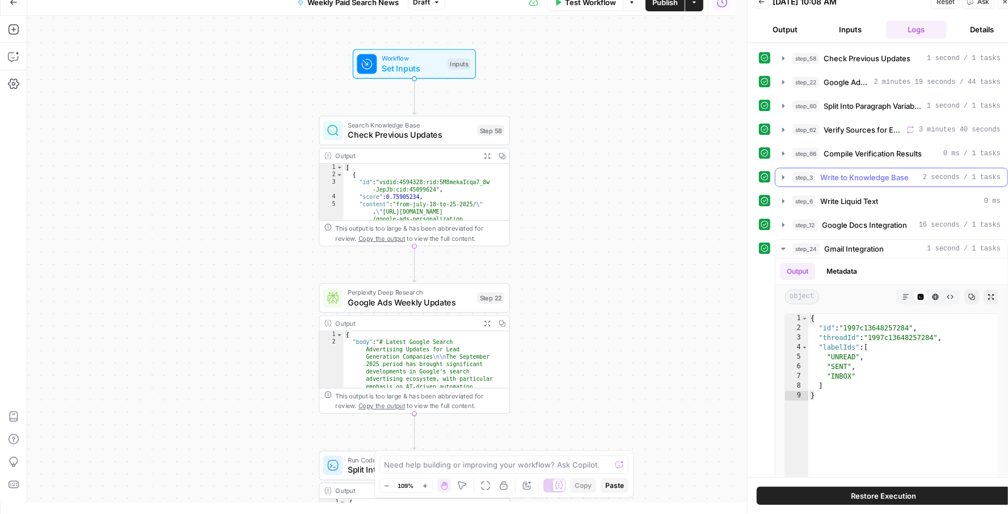
click at [779, 174] on icon "button" at bounding box center [783, 177] width 9 height 9
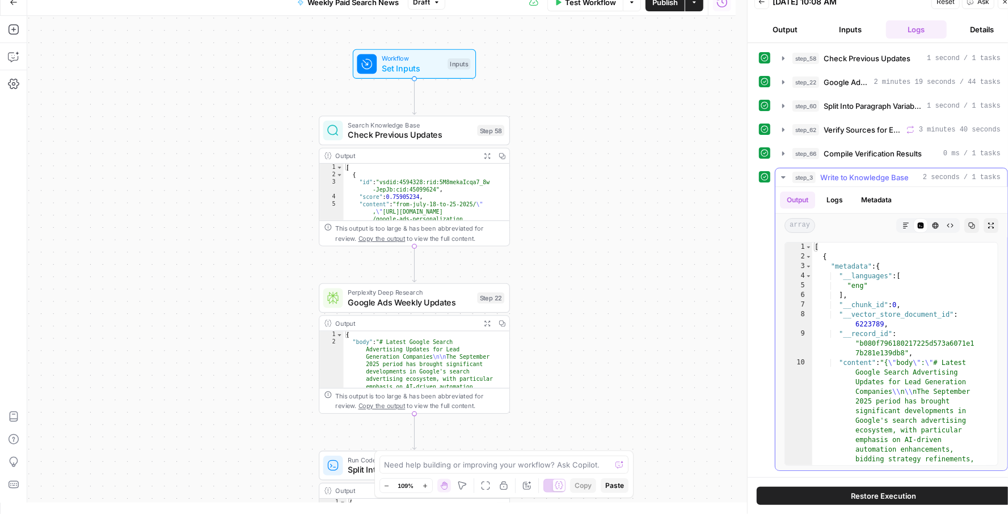
click at [779, 174] on icon "button" at bounding box center [783, 177] width 9 height 9
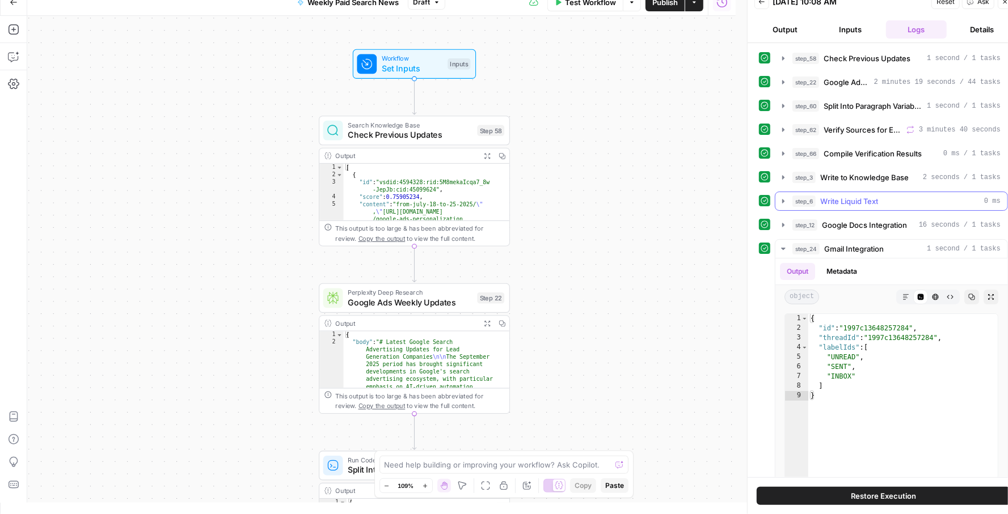
click at [783, 197] on icon "button" at bounding box center [783, 201] width 9 height 9
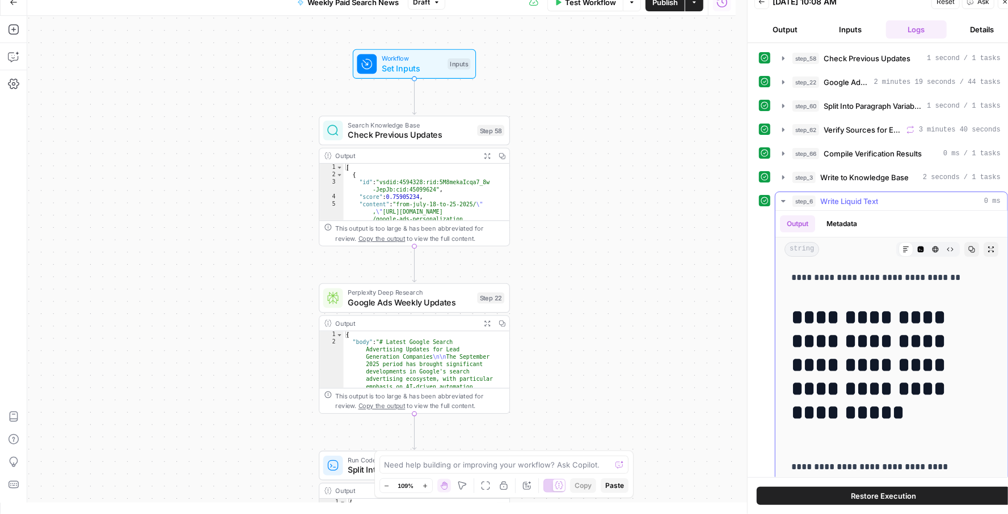
click at [783, 197] on icon "button" at bounding box center [783, 201] width 9 height 9
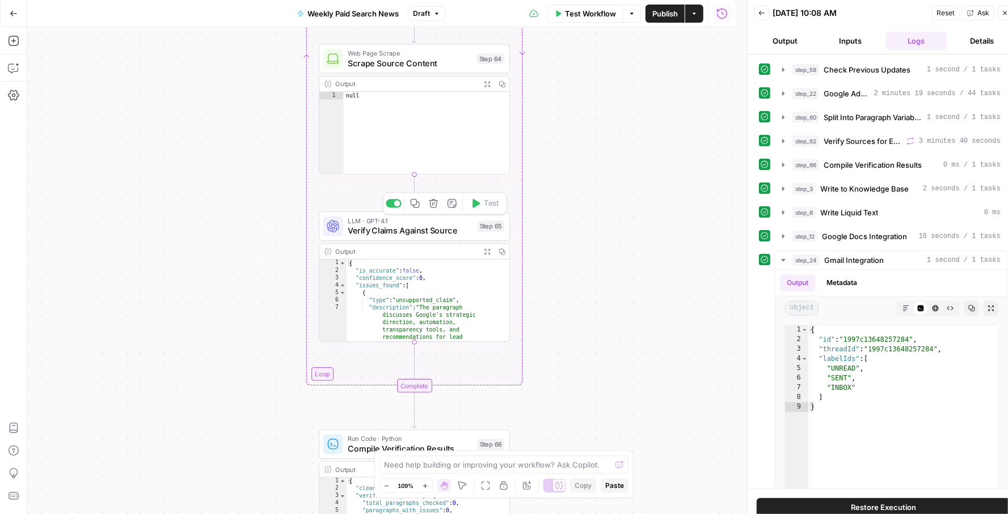
click at [378, 229] on span "Verify Claims Against Source" at bounding box center [410, 231] width 125 height 12
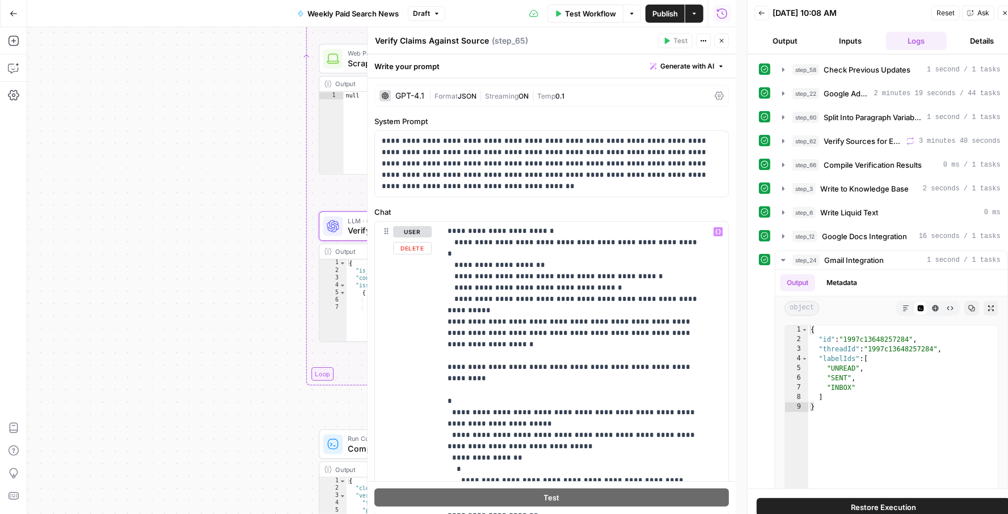
scroll to position [261, 0]
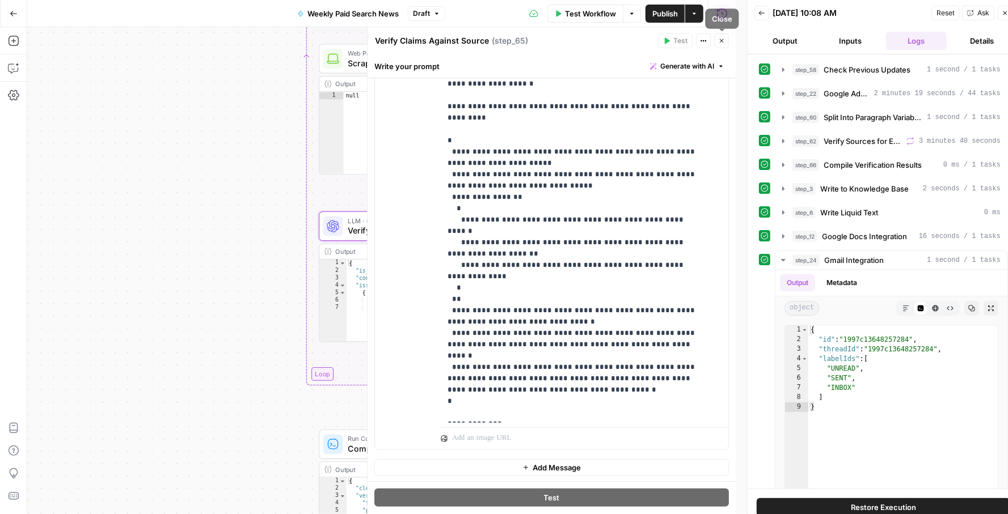
click at [725, 42] on icon "button" at bounding box center [721, 40] width 7 height 7
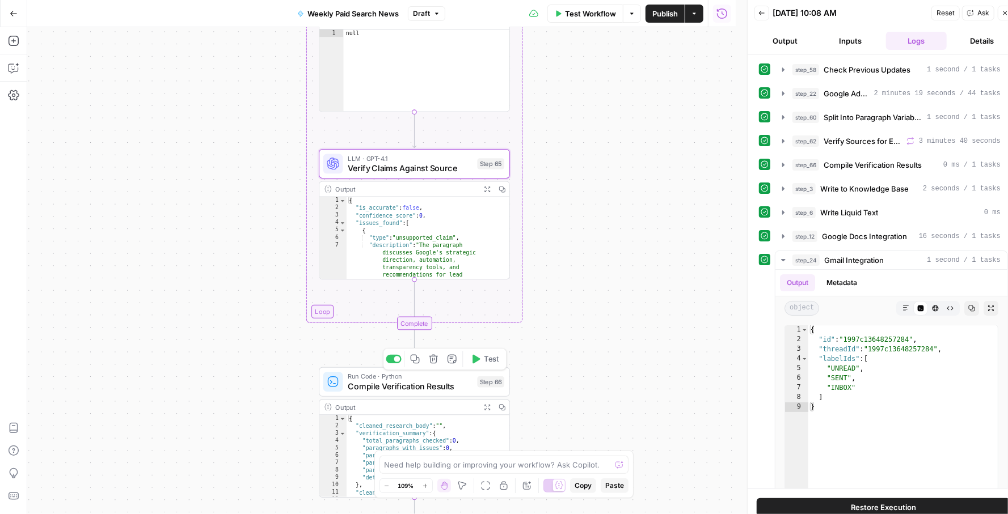
click at [351, 391] on span "Compile Verification Results" at bounding box center [410, 387] width 125 height 12
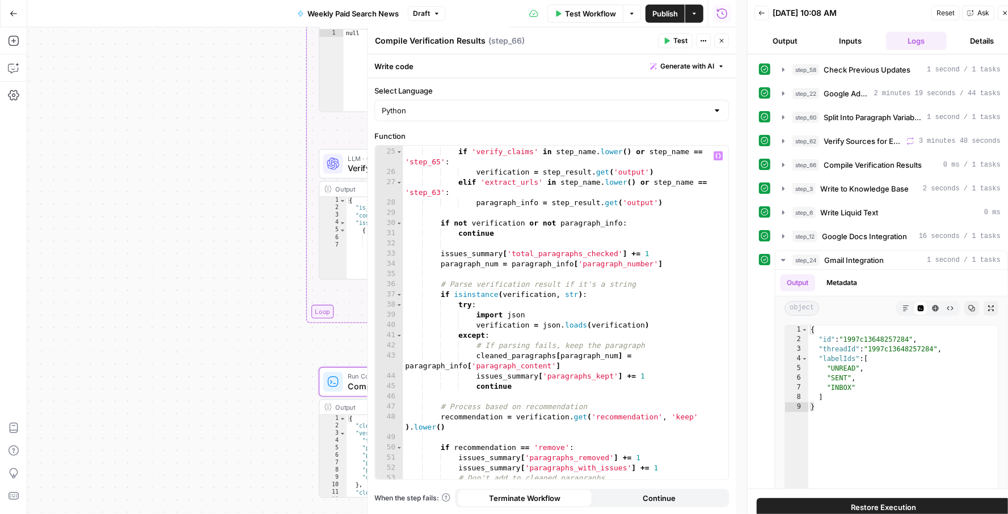
scroll to position [425, 0]
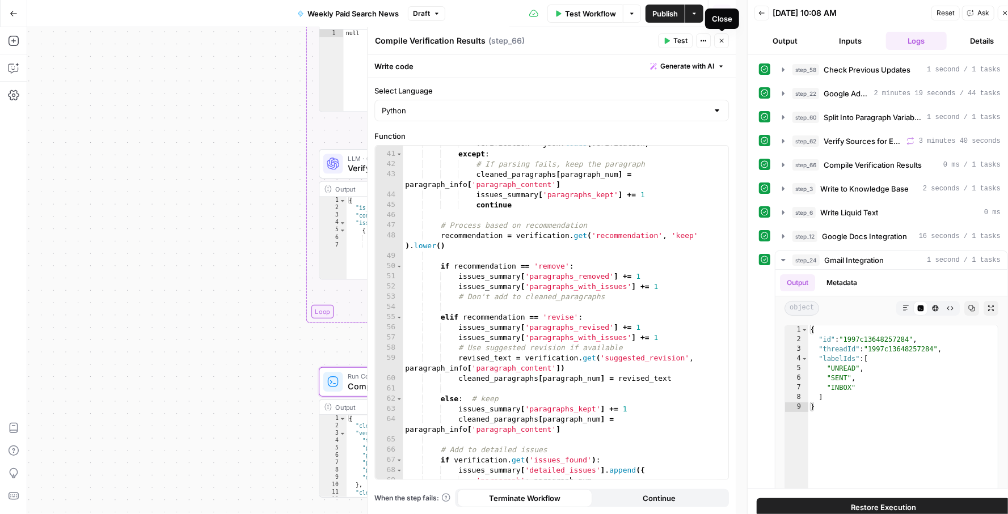
click at [726, 40] on button "Close" at bounding box center [721, 40] width 15 height 15
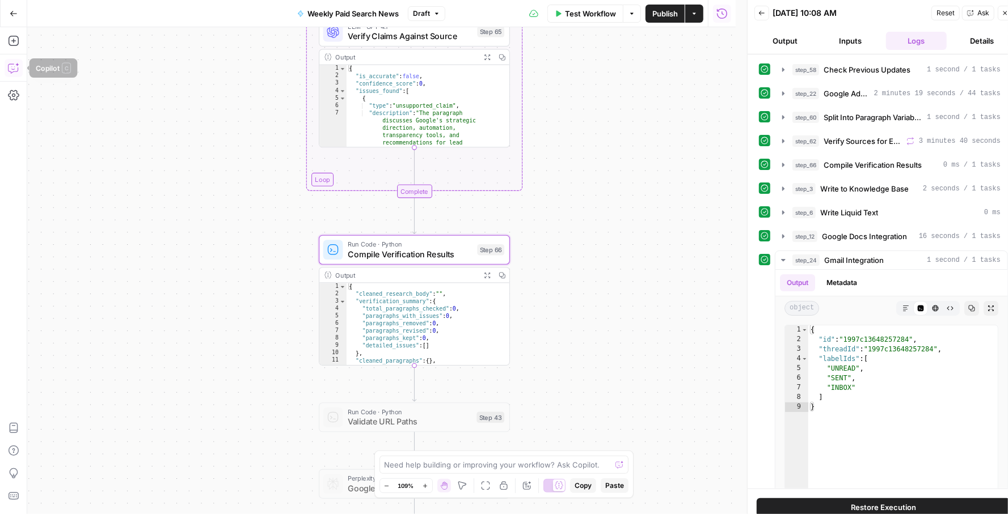
click at [15, 71] on icon "button" at bounding box center [13, 67] width 11 height 11
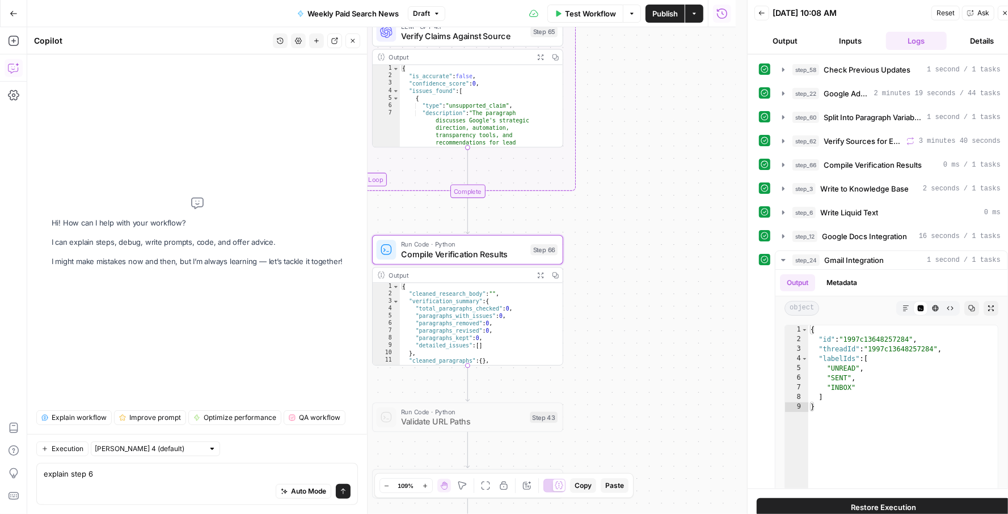
type textarea "explain step 66"
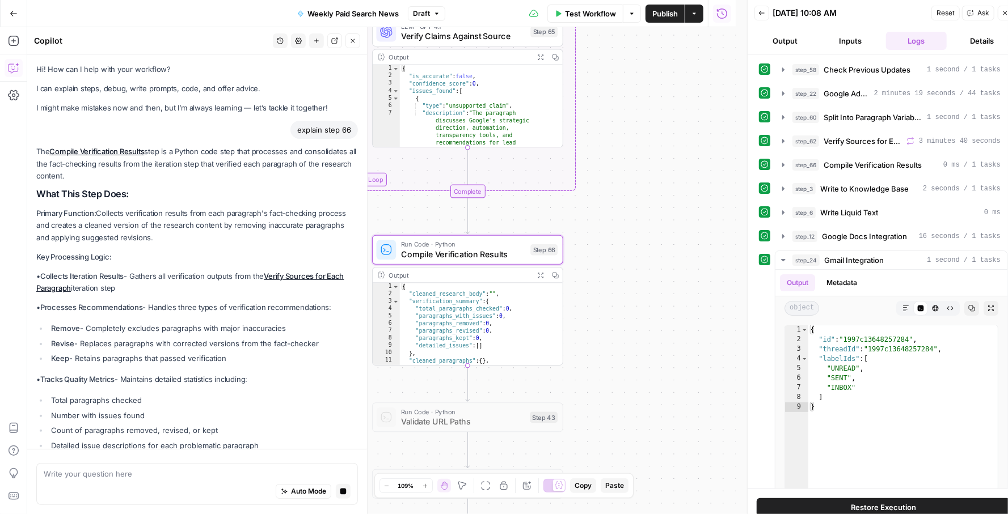
scroll to position [14, 0]
